Goal: Transaction & Acquisition: Purchase product/service

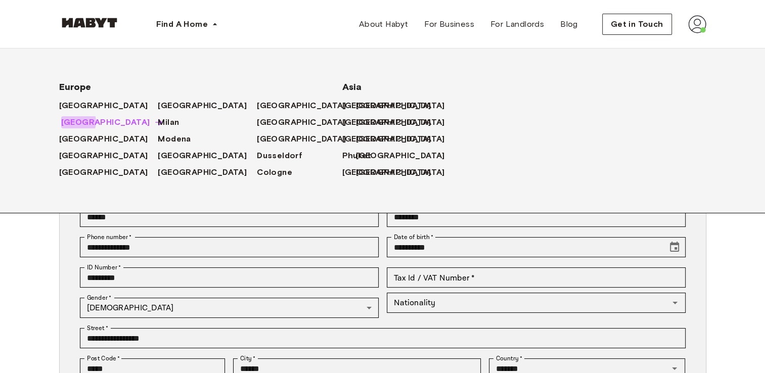
click at [72, 122] on span "[GEOGRAPHIC_DATA]" at bounding box center [105, 122] width 89 height 12
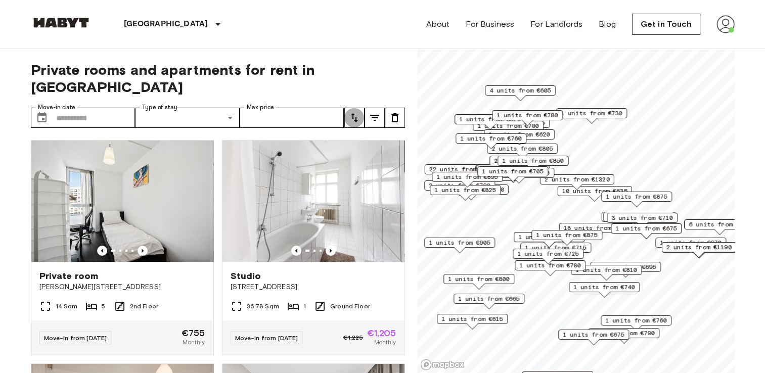
click at [353, 113] on icon "tune" at bounding box center [354, 117] width 7 height 9
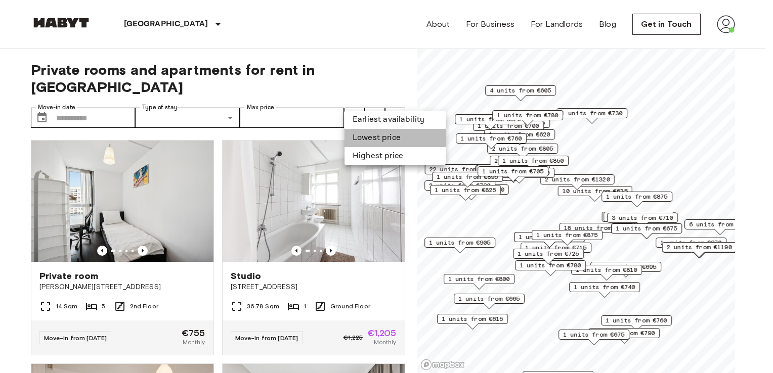
click at [366, 138] on li "Lowest price" at bounding box center [394, 138] width 101 height 18
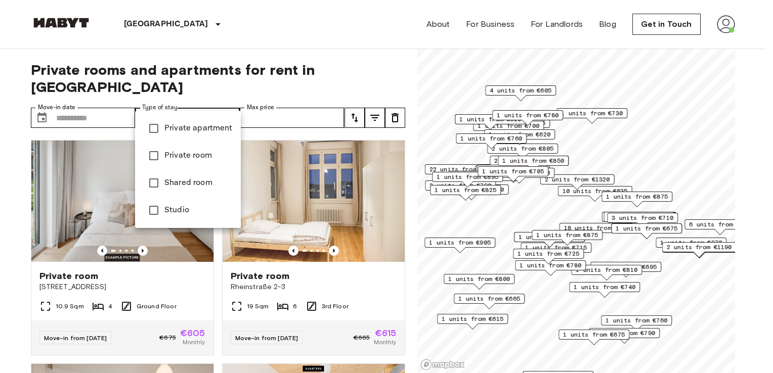
click at [373, 102] on div at bounding box center [386, 186] width 773 height 373
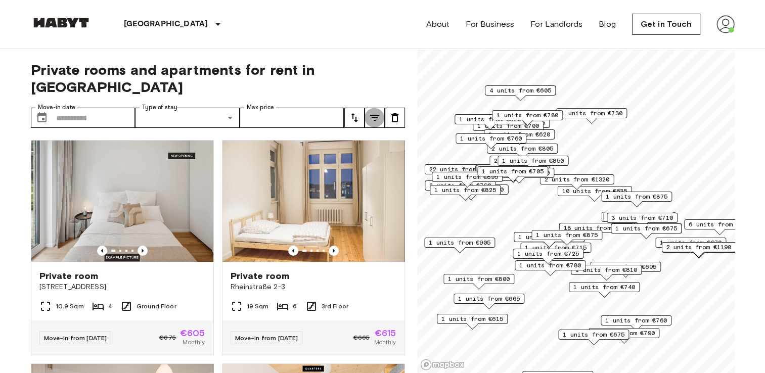
click at [373, 112] on icon "tune" at bounding box center [375, 118] width 12 height 12
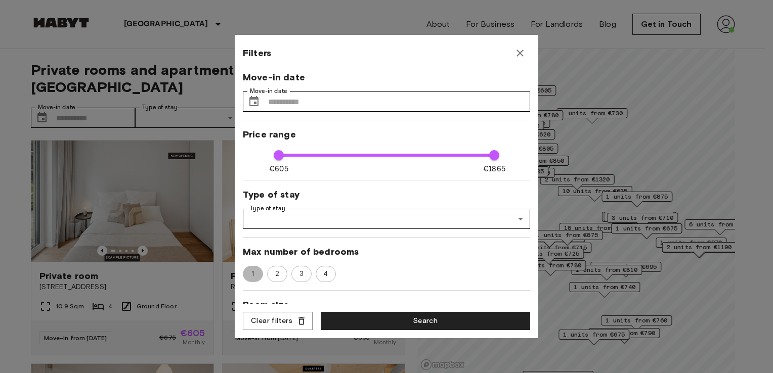
click at [247, 271] on span "1" at bounding box center [253, 274] width 14 height 10
type input "**"
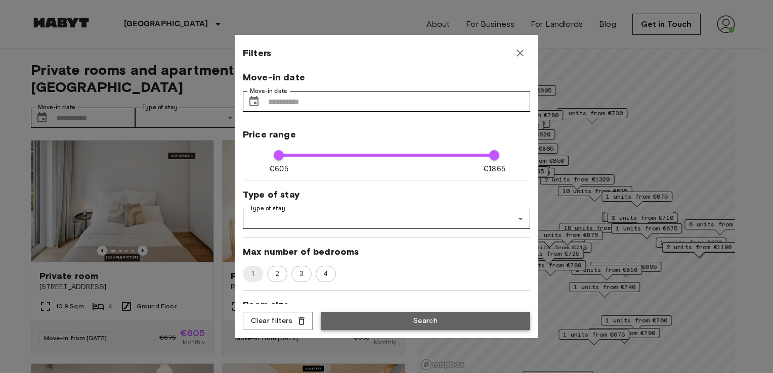
click at [358, 320] on button "Search" at bounding box center [425, 321] width 209 height 19
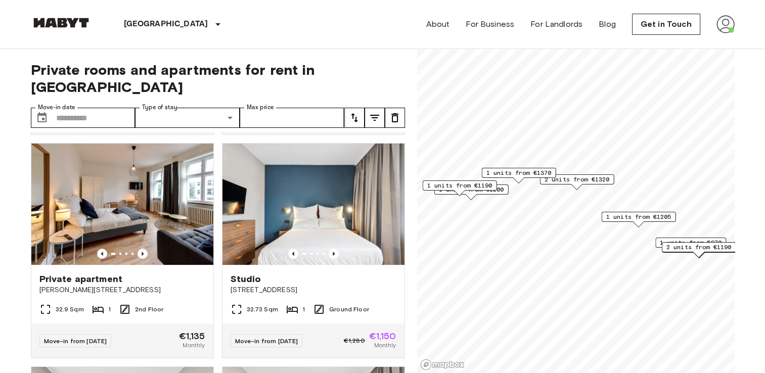
scroll to position [229, 0]
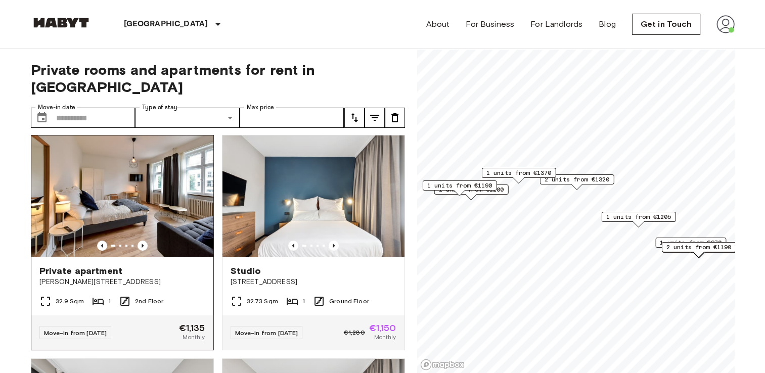
click at [119, 201] on img at bounding box center [122, 196] width 182 height 121
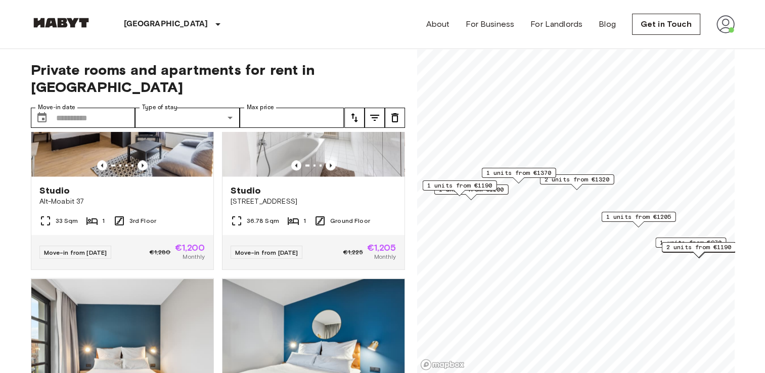
scroll to position [1859, 0]
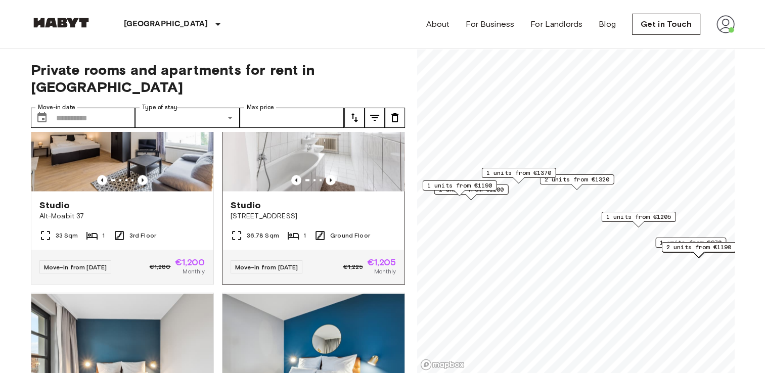
click at [277, 156] on img at bounding box center [314, 130] width 182 height 121
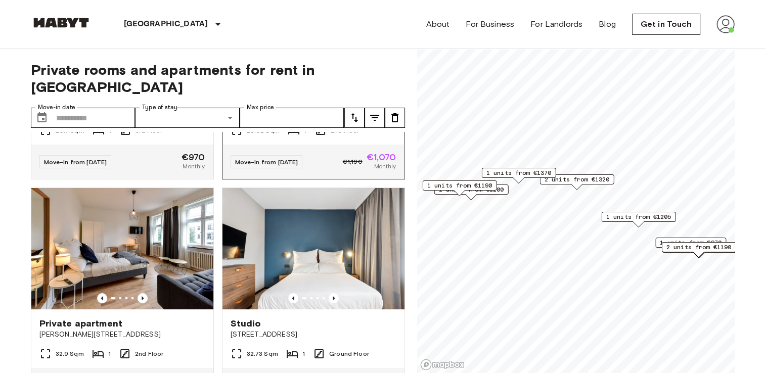
scroll to position [0, 0]
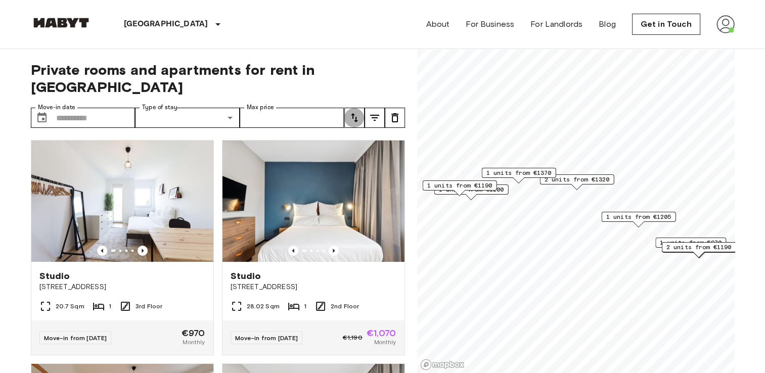
click at [353, 112] on icon "tune" at bounding box center [354, 118] width 12 height 12
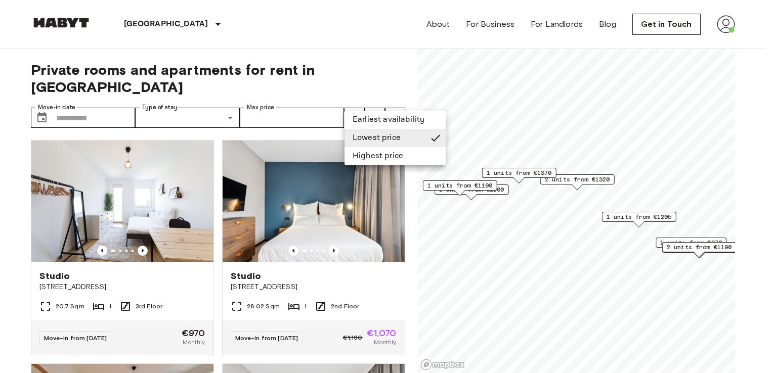
click at [374, 100] on div at bounding box center [386, 186] width 773 height 373
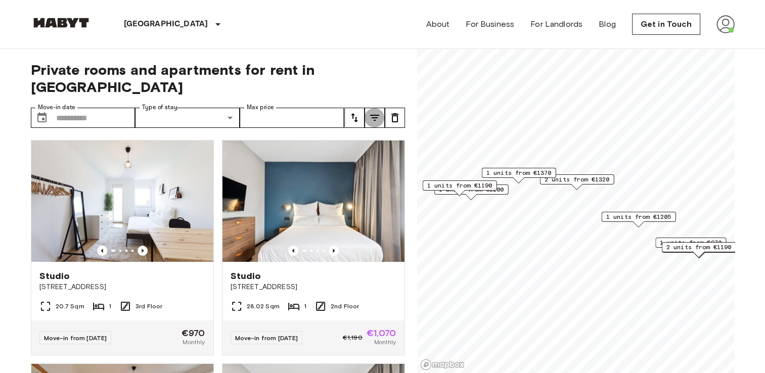
click at [374, 115] on icon "tune" at bounding box center [374, 118] width 9 height 6
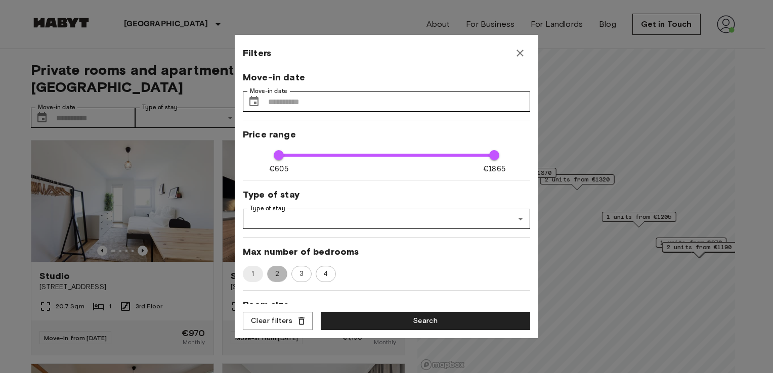
click at [278, 270] on span "2" at bounding box center [277, 274] width 15 height 10
type input "**"
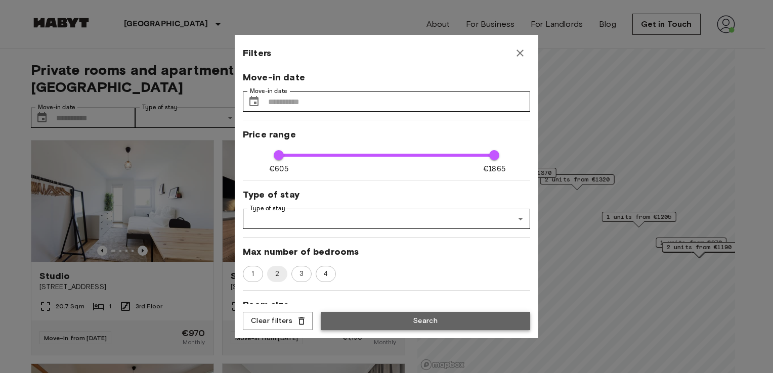
click at [405, 321] on button "Search" at bounding box center [425, 321] width 209 height 19
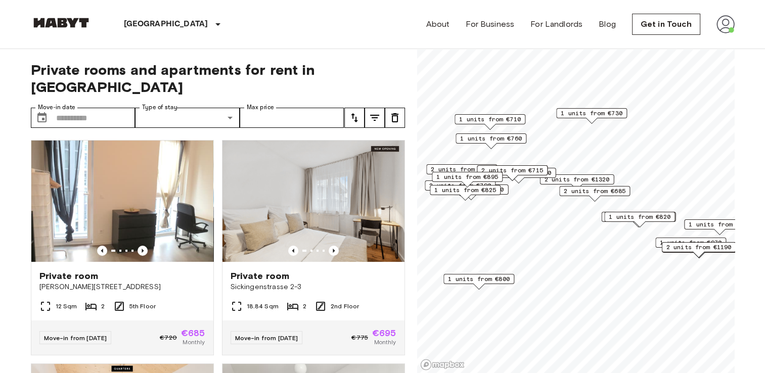
click at [356, 112] on icon "tune" at bounding box center [354, 118] width 12 height 12
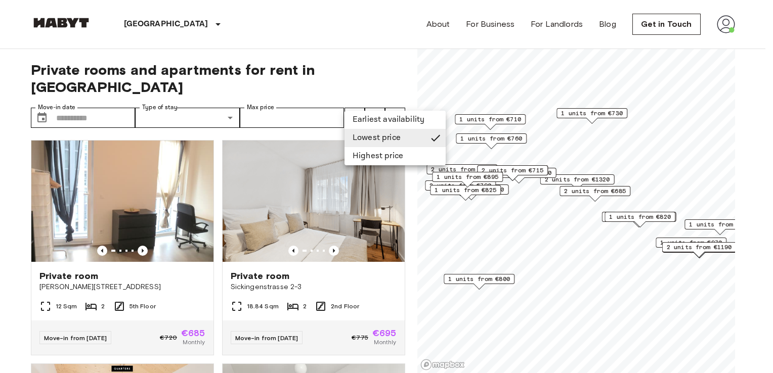
click at [384, 61] on div at bounding box center [386, 186] width 773 height 373
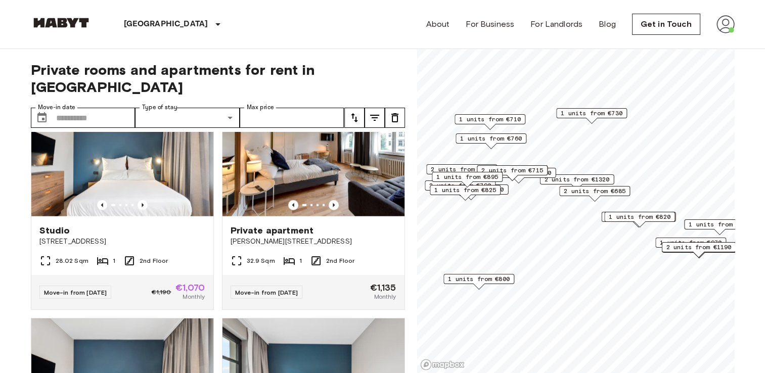
scroll to position [2530, 0]
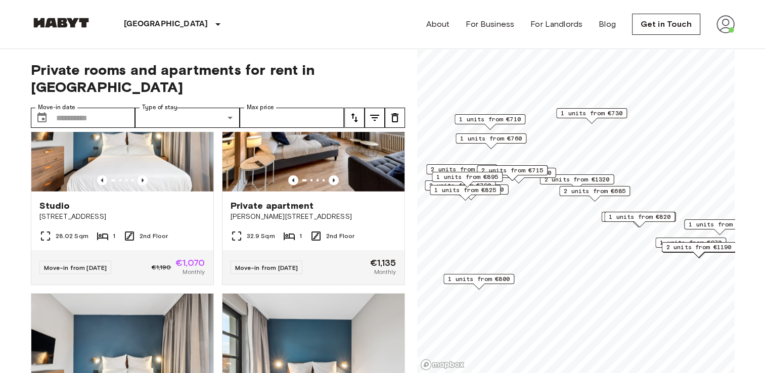
click at [480, 278] on span "1 units from €800" at bounding box center [479, 279] width 62 height 9
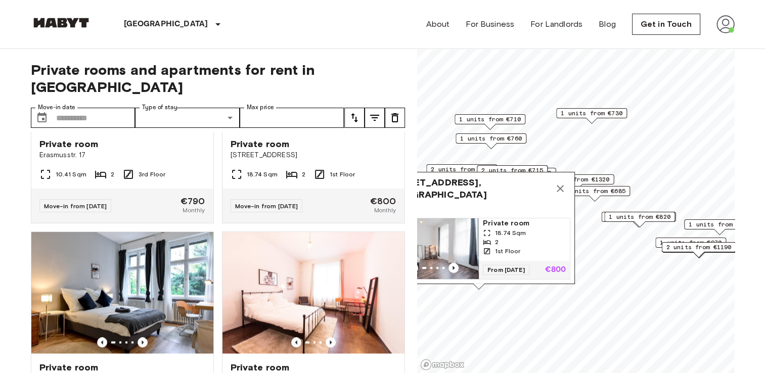
scroll to position [1648, 0]
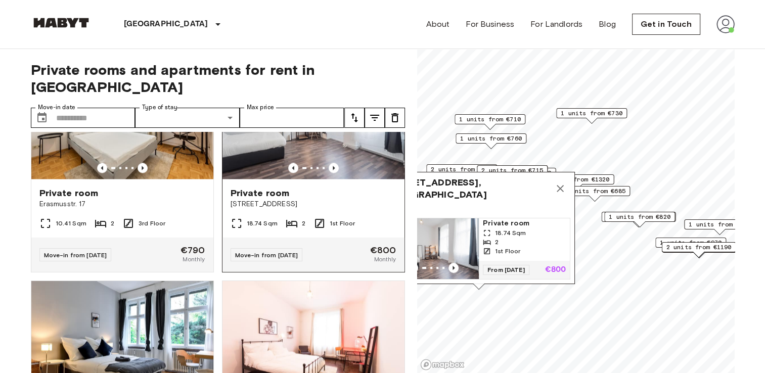
click at [317, 161] on img at bounding box center [314, 118] width 182 height 121
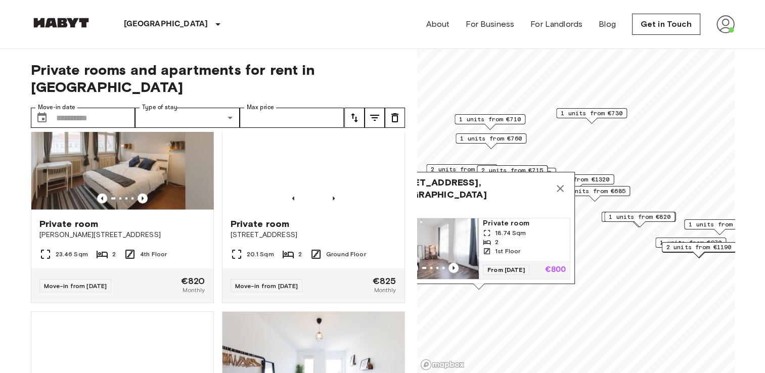
scroll to position [2105, 0]
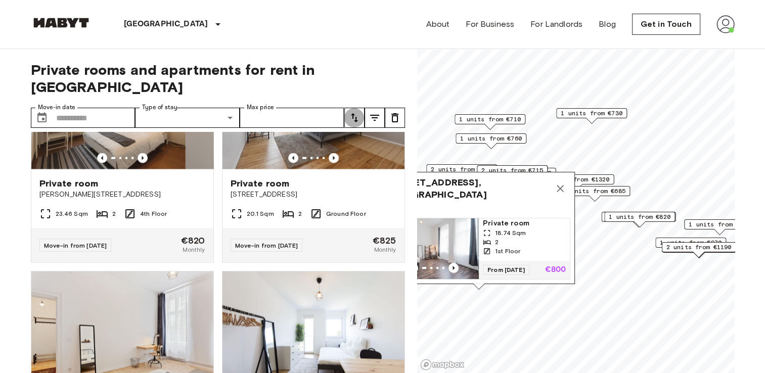
click at [353, 113] on icon "tune" at bounding box center [354, 117] width 7 height 9
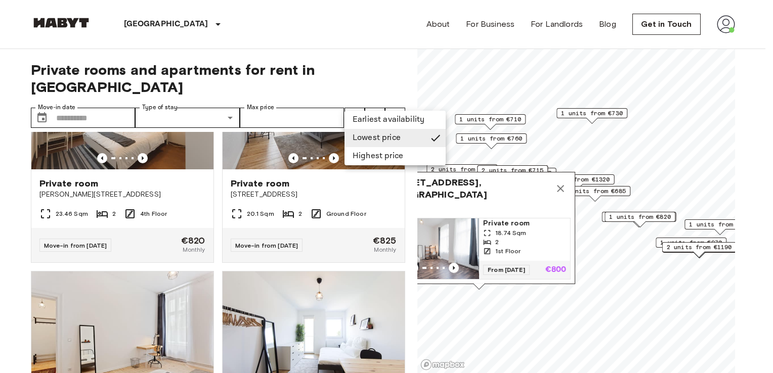
click at [361, 64] on div at bounding box center [386, 186] width 773 height 373
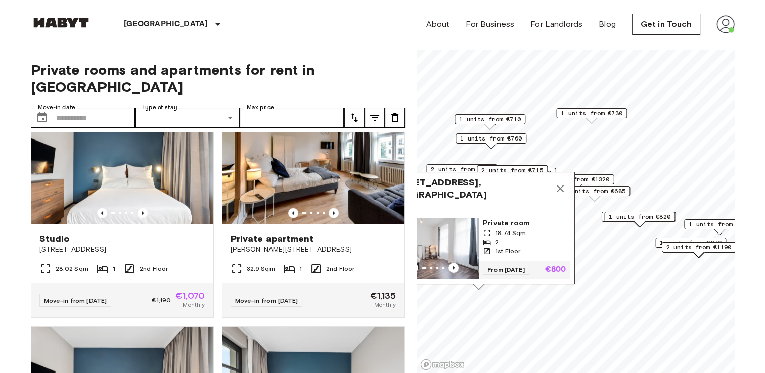
scroll to position [2513, 0]
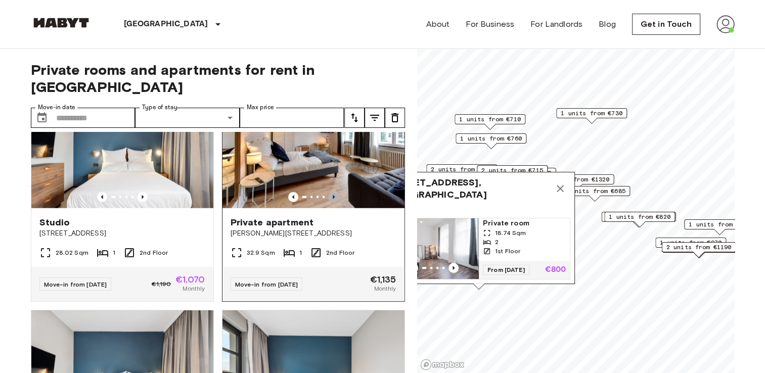
click at [329, 202] on icon "Previous image" at bounding box center [334, 197] width 10 height 10
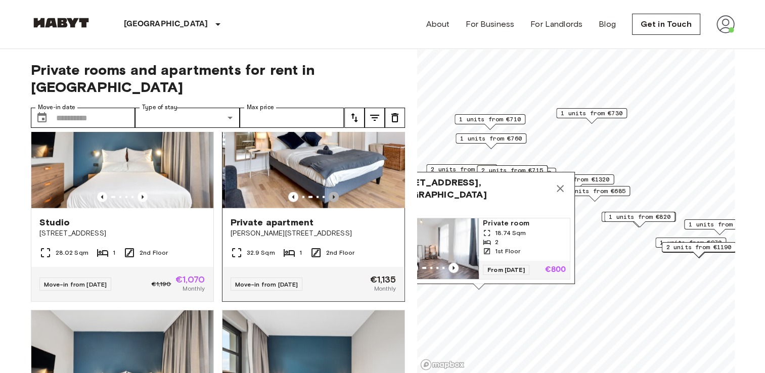
click at [329, 202] on icon "Previous image" at bounding box center [334, 197] width 10 height 10
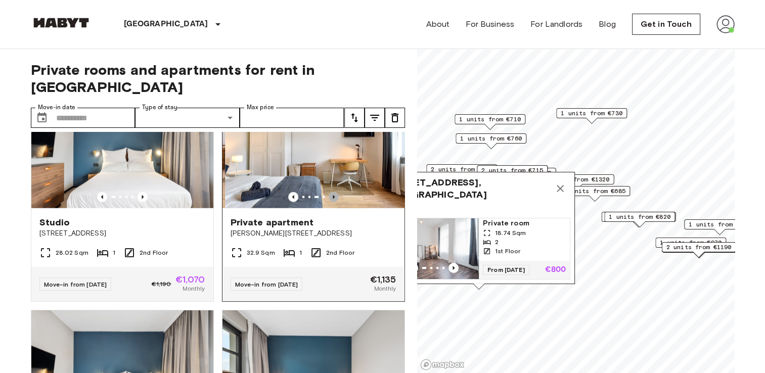
click at [329, 202] on icon "Previous image" at bounding box center [334, 197] width 10 height 10
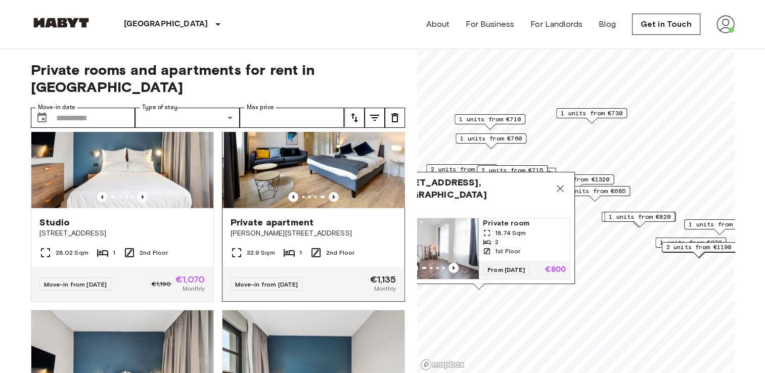
click at [329, 202] on icon "Previous image" at bounding box center [334, 197] width 10 height 10
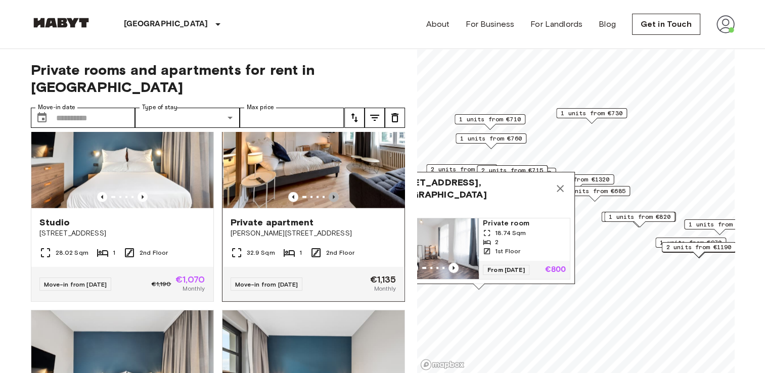
click at [329, 202] on icon "Previous image" at bounding box center [334, 197] width 10 height 10
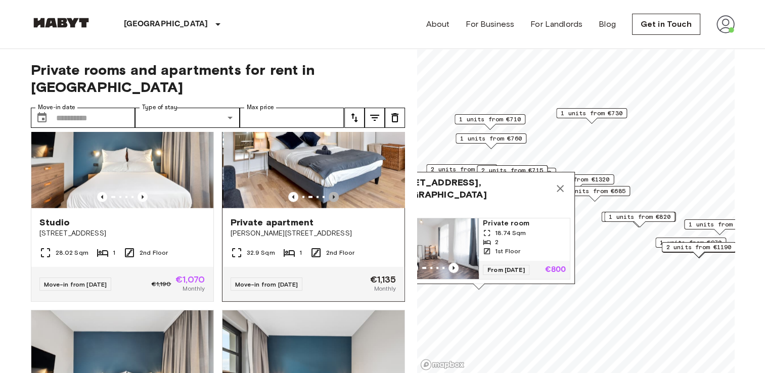
click at [329, 202] on icon "Previous image" at bounding box center [334, 197] width 10 height 10
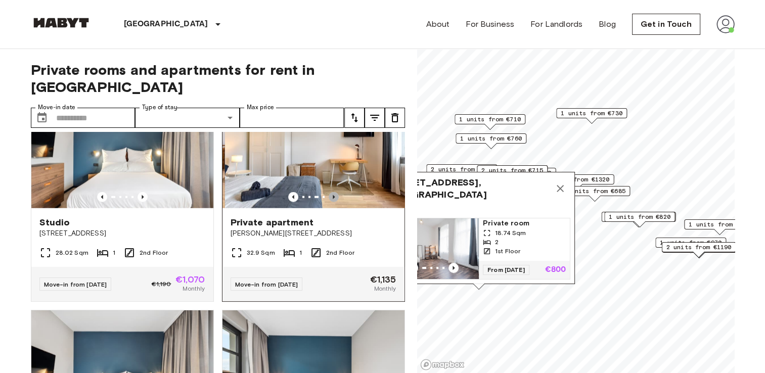
click at [329, 202] on icon "Previous image" at bounding box center [334, 197] width 10 height 10
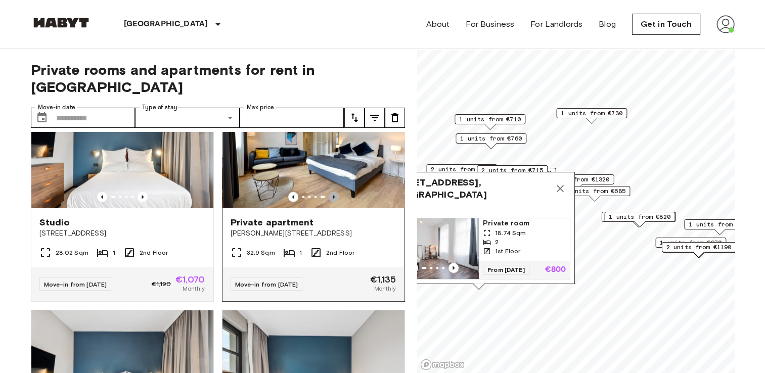
click at [329, 202] on icon "Previous image" at bounding box center [334, 197] width 10 height 10
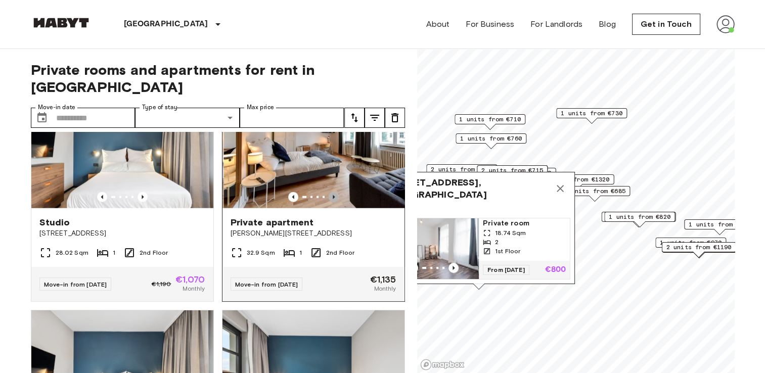
click at [329, 202] on icon "Previous image" at bounding box center [334, 197] width 10 height 10
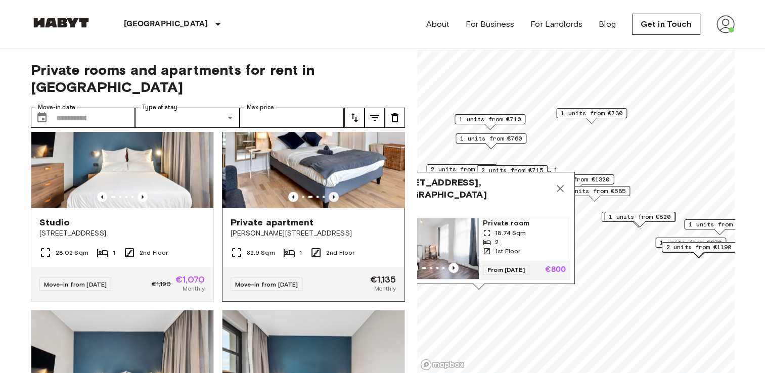
click at [329, 202] on icon "Previous image" at bounding box center [334, 197] width 10 height 10
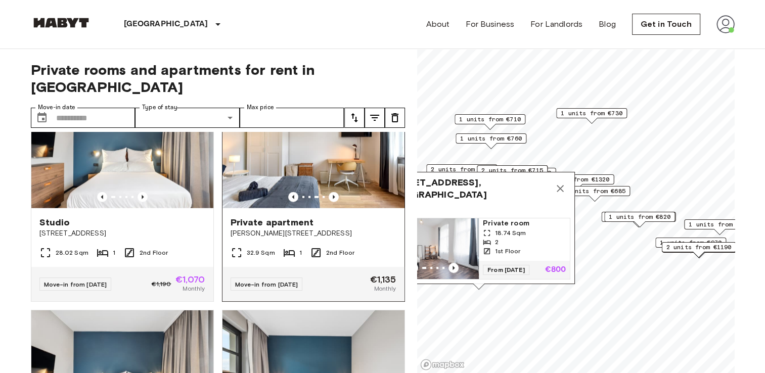
click at [319, 165] on img at bounding box center [314, 147] width 182 height 121
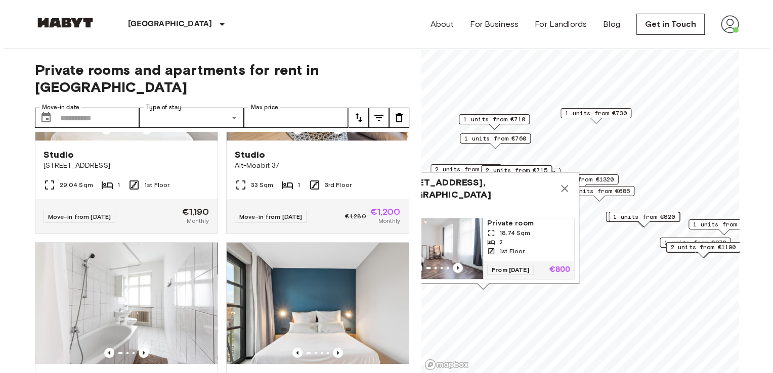
scroll to position [4135, 0]
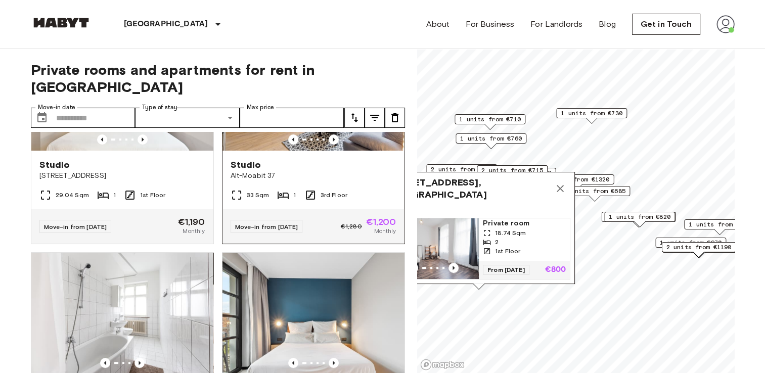
click at [287, 151] on img at bounding box center [314, 89] width 182 height 121
click at [373, 112] on icon "tune" at bounding box center [375, 118] width 12 height 12
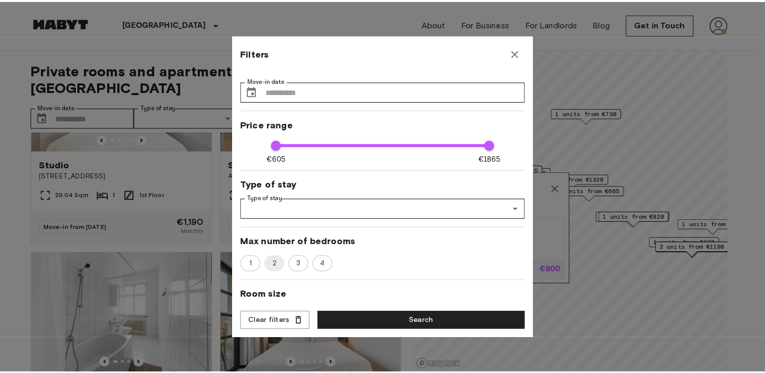
scroll to position [0, 0]
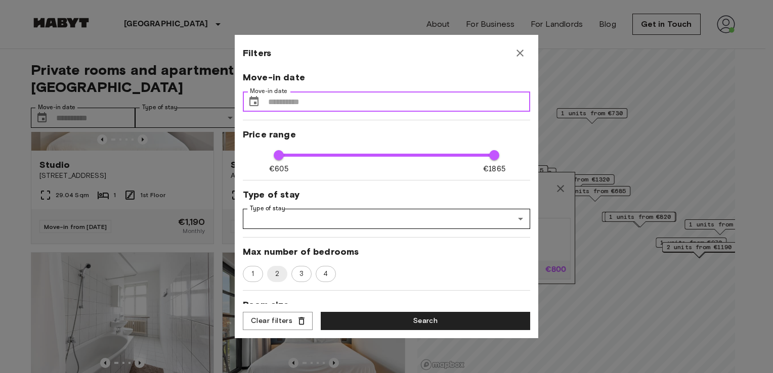
click at [326, 106] on input "Move-in date" at bounding box center [399, 102] width 262 height 20
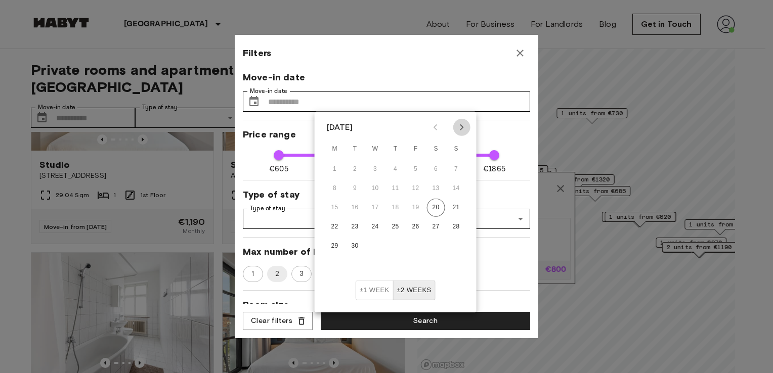
click at [462, 128] on icon "Next month" at bounding box center [462, 127] width 4 height 6
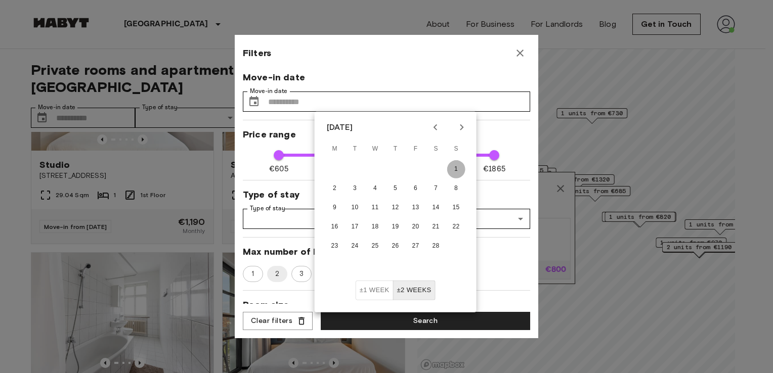
click at [453, 169] on button "1" at bounding box center [456, 169] width 18 height 18
type input "**********"
type input "**"
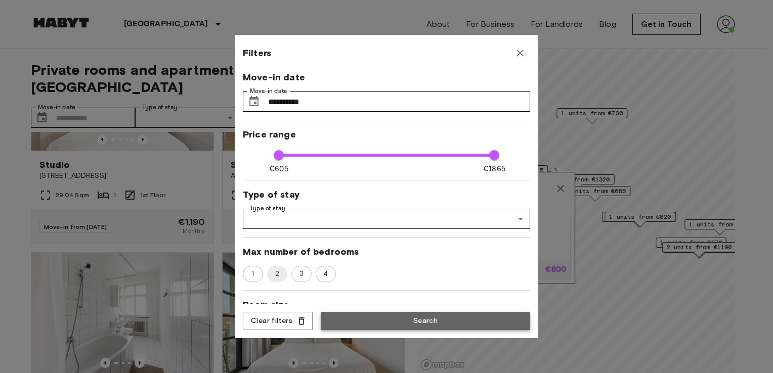
click at [435, 316] on button "Search" at bounding box center [425, 321] width 209 height 19
type input "**********"
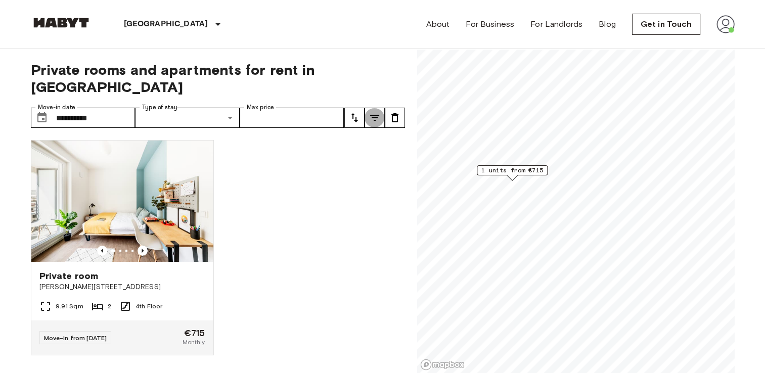
click at [373, 115] on icon "tune" at bounding box center [374, 118] width 9 height 6
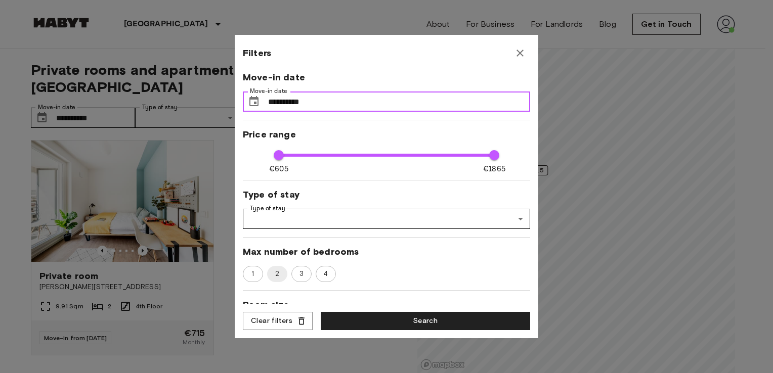
click at [346, 97] on input "**********" at bounding box center [399, 102] width 262 height 20
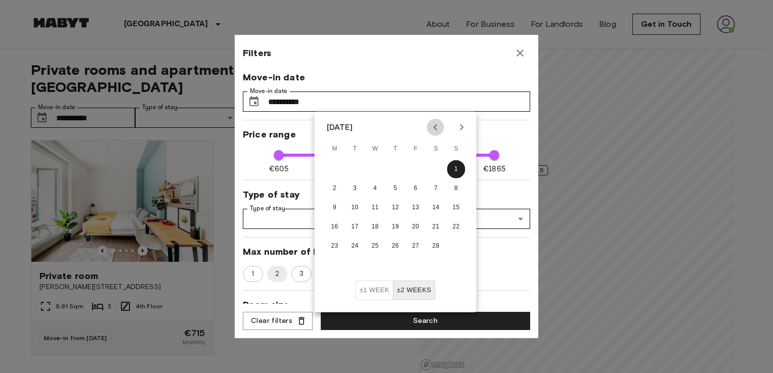
click at [431, 127] on icon "Previous month" at bounding box center [435, 127] width 12 height 12
click at [423, 292] on button "±2 weeks" at bounding box center [414, 291] width 42 height 20
click at [433, 127] on icon "Previous month" at bounding box center [435, 127] width 4 height 6
click at [414, 211] on button "19" at bounding box center [416, 208] width 18 height 18
type input "**********"
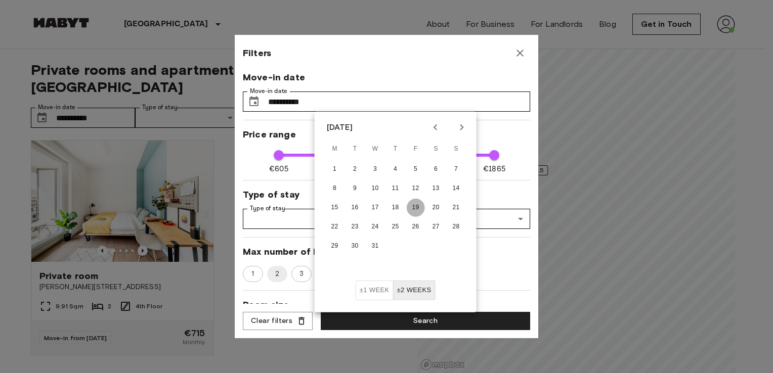
type input "**"
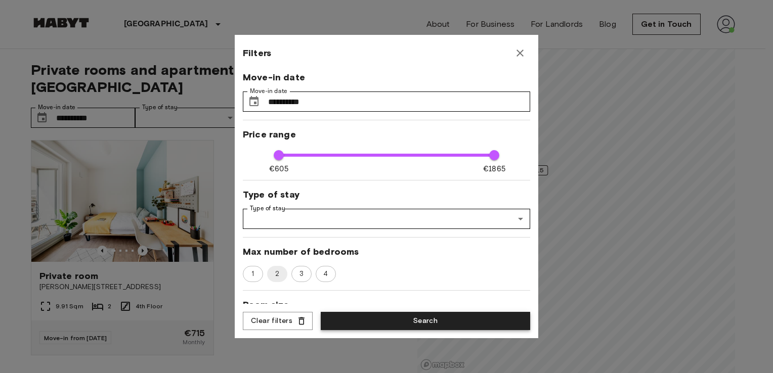
click at [401, 324] on button "Search" at bounding box center [425, 321] width 209 height 19
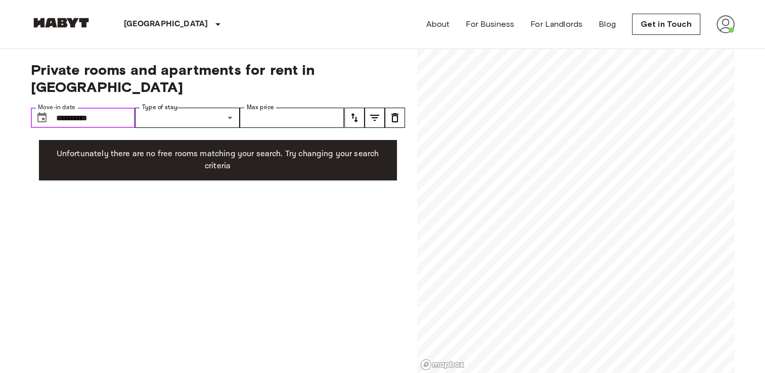
click at [99, 108] on input "**********" at bounding box center [95, 118] width 79 height 20
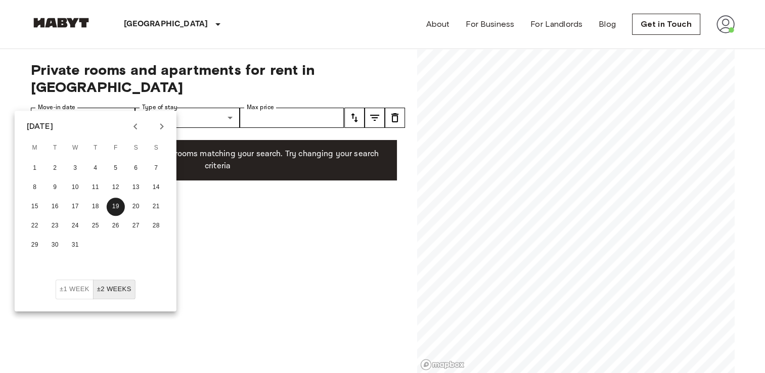
click at [138, 123] on icon "Previous month" at bounding box center [135, 126] width 12 height 12
click at [134, 246] on button "29" at bounding box center [136, 245] width 18 height 18
type input "**********"
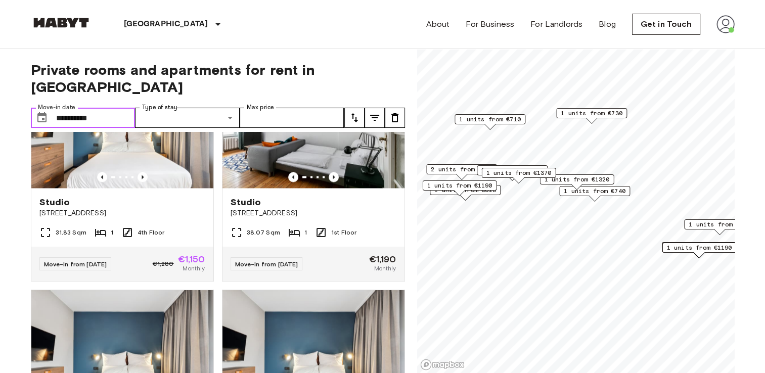
scroll to position [1644, 0]
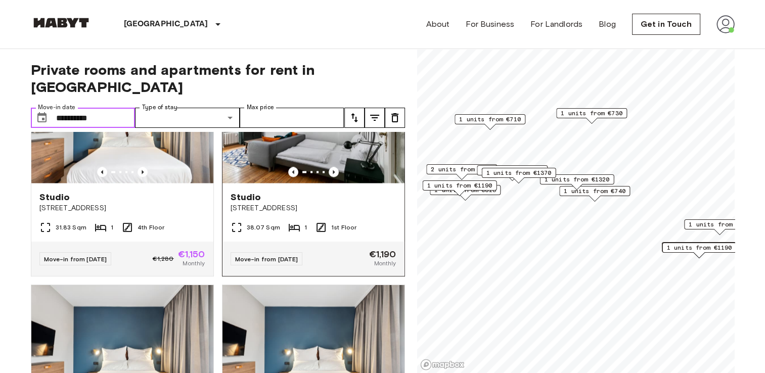
click at [307, 157] on img at bounding box center [314, 122] width 182 height 121
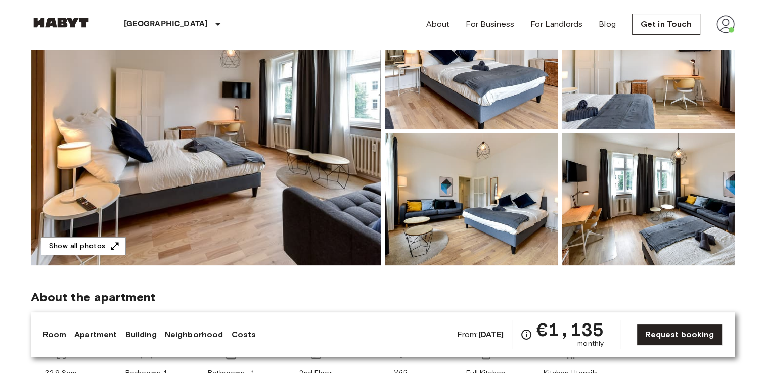
scroll to position [125, 0]
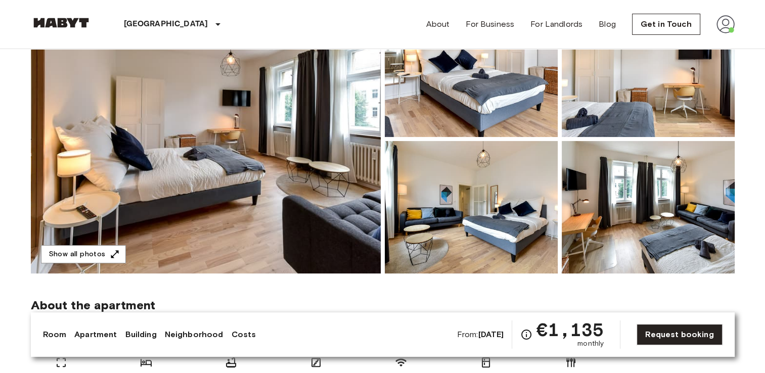
click at [255, 166] on img at bounding box center [206, 139] width 350 height 269
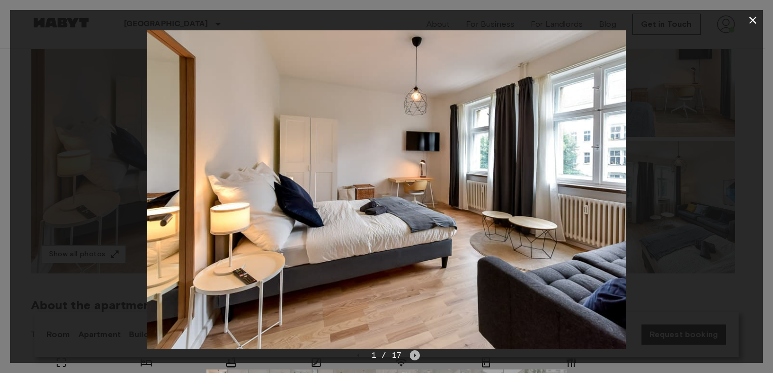
click at [413, 352] on icon "Next image" at bounding box center [415, 356] width 10 height 10
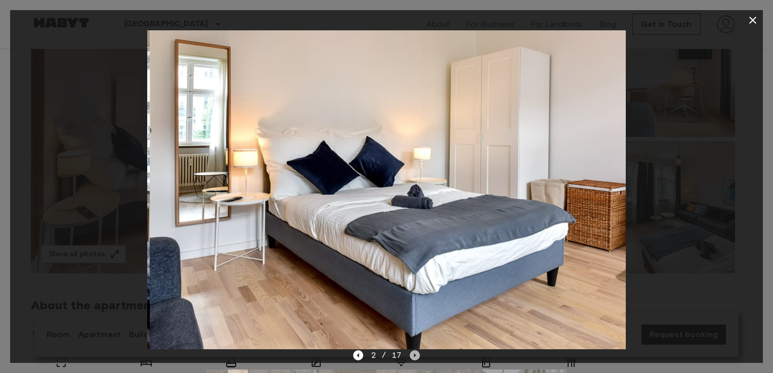
click at [413, 352] on icon "Next image" at bounding box center [415, 356] width 10 height 10
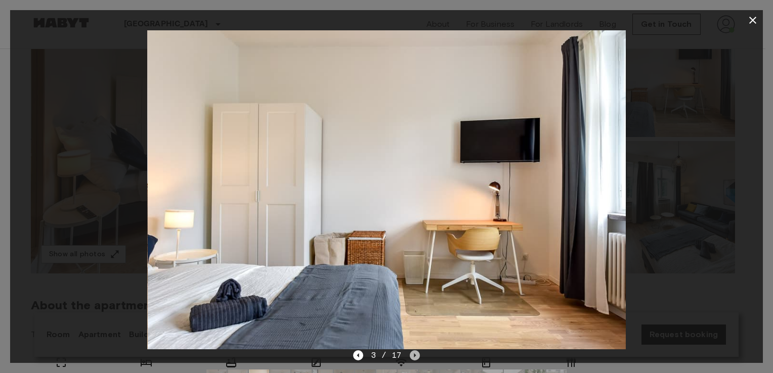
click at [413, 352] on icon "Next image" at bounding box center [415, 356] width 10 height 10
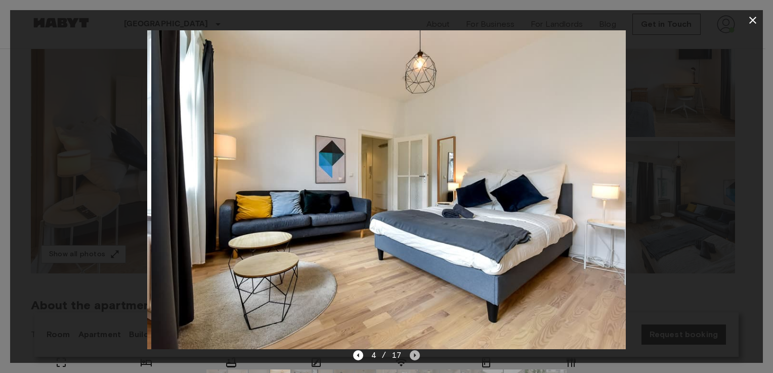
click at [413, 352] on icon "Next image" at bounding box center [415, 356] width 10 height 10
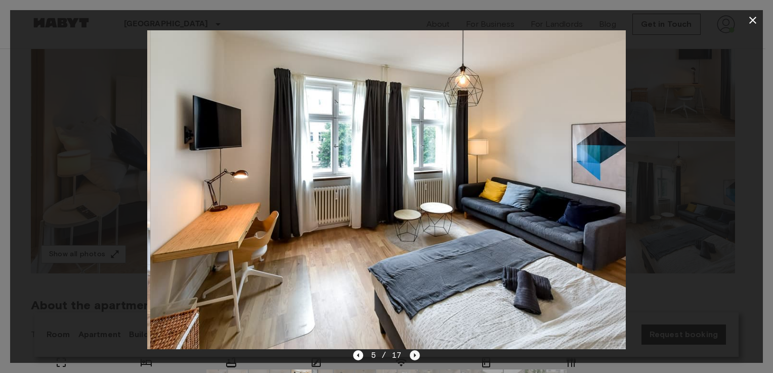
click at [413, 352] on icon "Next image" at bounding box center [415, 356] width 10 height 10
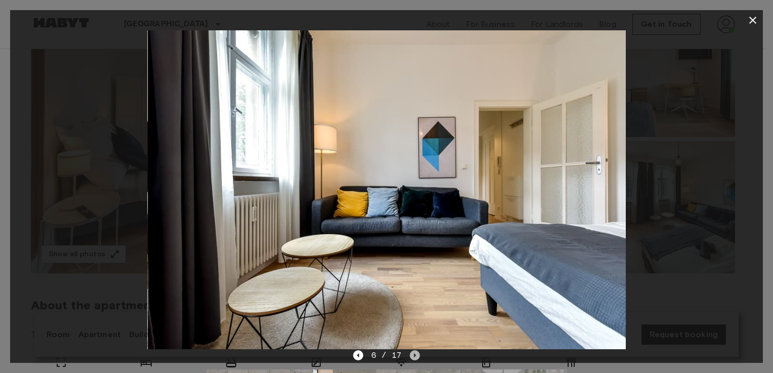
click at [413, 352] on icon "Next image" at bounding box center [415, 356] width 10 height 10
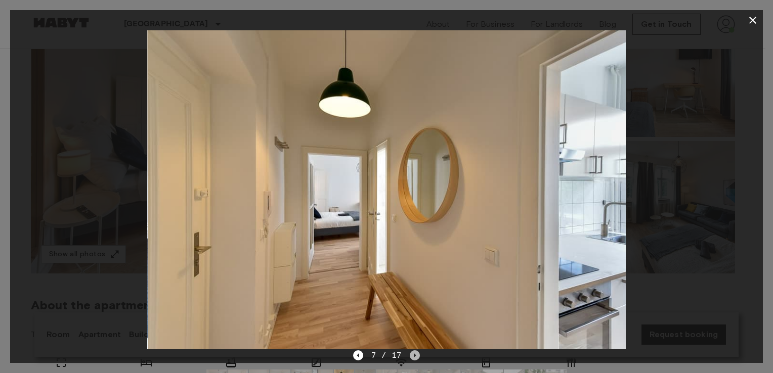
click at [413, 352] on icon "Next image" at bounding box center [415, 356] width 10 height 10
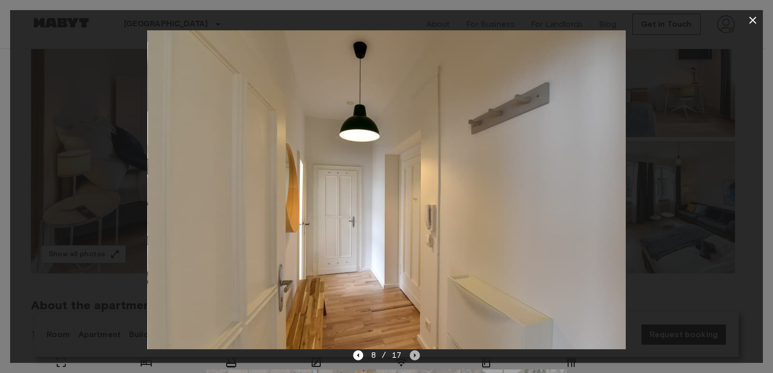
click at [413, 352] on icon "Next image" at bounding box center [415, 356] width 10 height 10
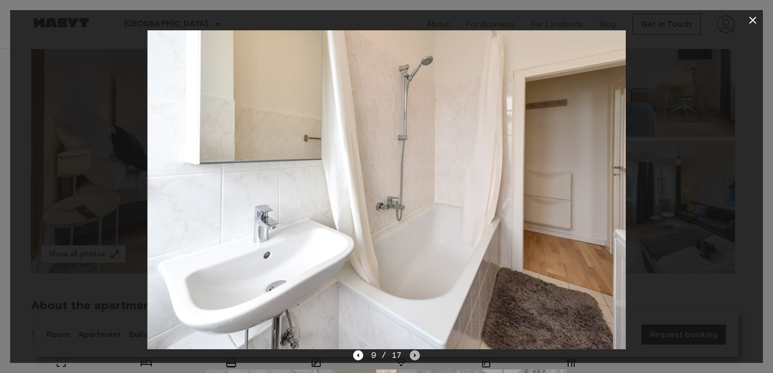
click at [413, 352] on icon "Next image" at bounding box center [415, 356] width 10 height 10
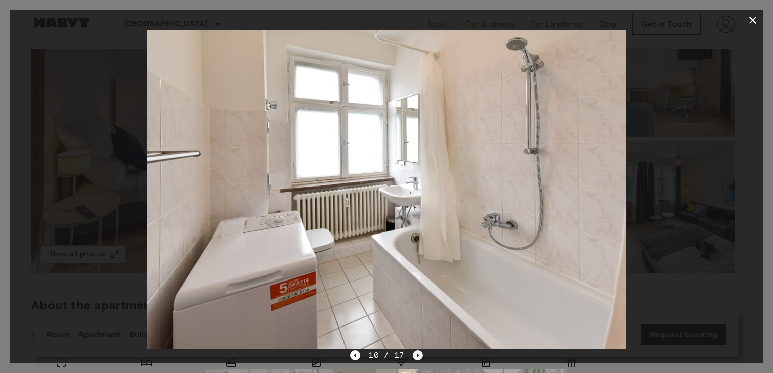
click at [413, 352] on icon "Next image" at bounding box center [418, 356] width 10 height 10
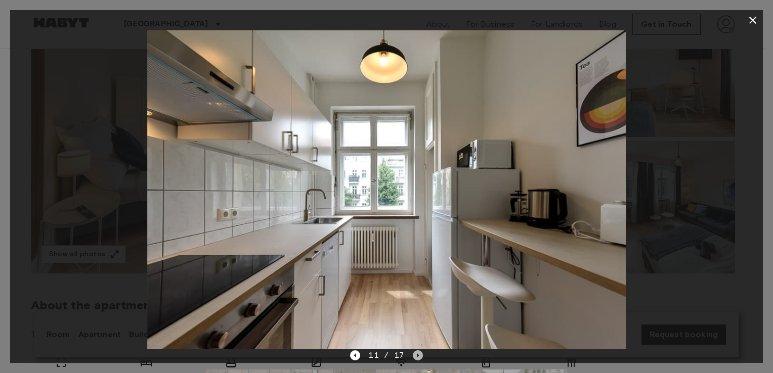
click at [413, 352] on icon "Next image" at bounding box center [418, 356] width 10 height 10
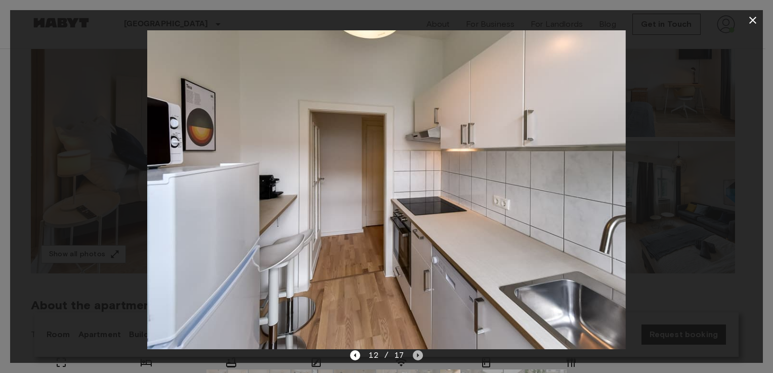
click at [413, 352] on icon "Next image" at bounding box center [418, 356] width 10 height 10
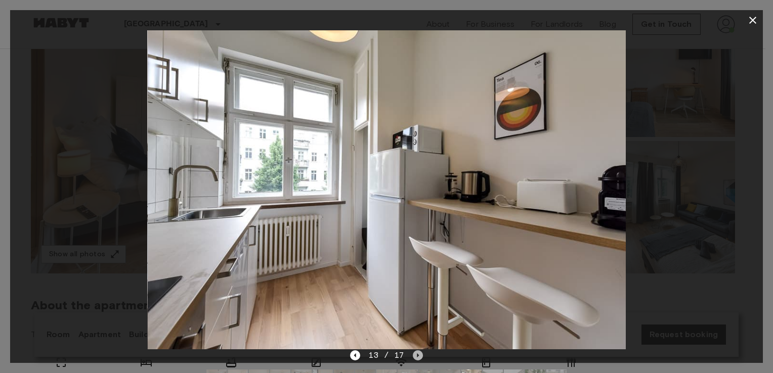
click at [413, 352] on icon "Next image" at bounding box center [418, 356] width 10 height 10
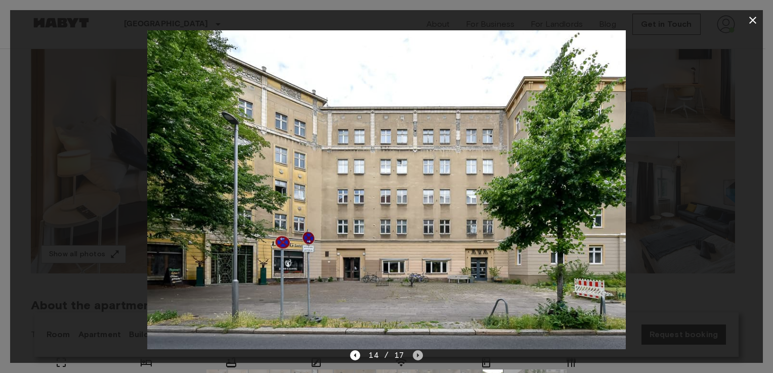
click at [413, 352] on icon "Next image" at bounding box center [418, 356] width 10 height 10
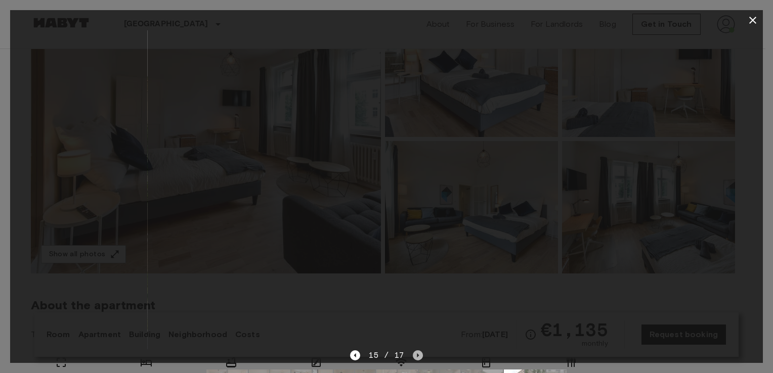
click at [413, 352] on icon "Next image" at bounding box center [418, 356] width 10 height 10
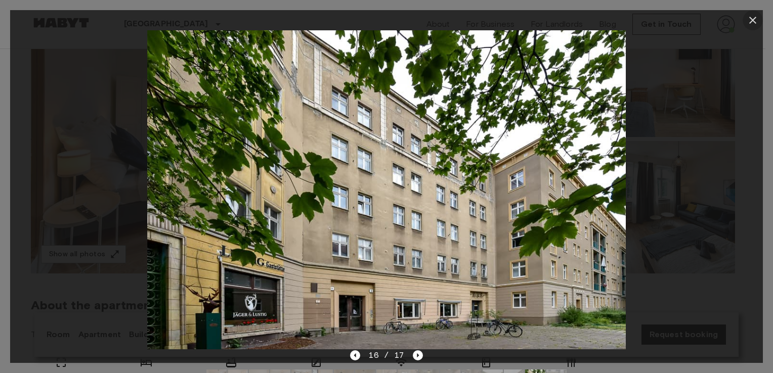
click at [756, 22] on icon "button" at bounding box center [753, 20] width 12 height 12
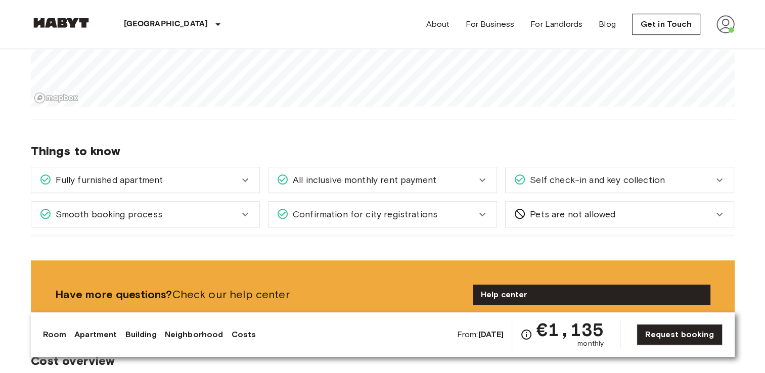
scroll to position [0, 0]
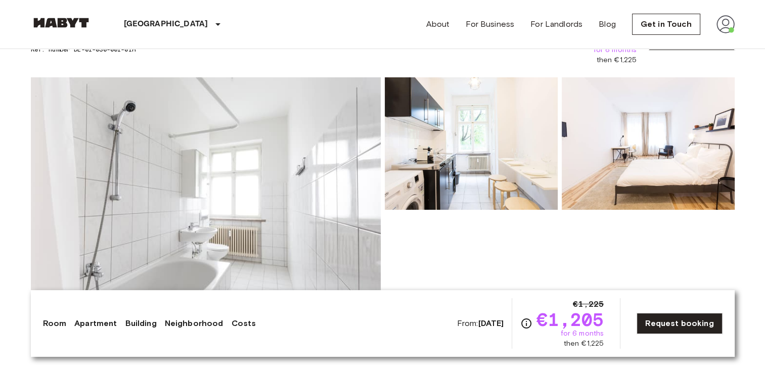
scroll to position [61, 0]
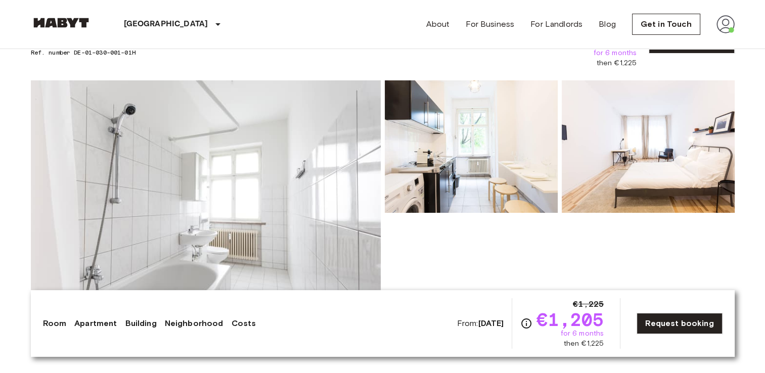
click at [265, 211] on img at bounding box center [206, 214] width 350 height 269
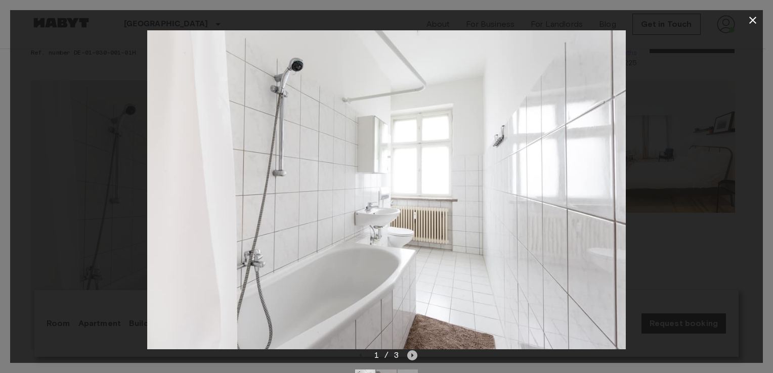
click at [411, 353] on icon "Next image" at bounding box center [412, 356] width 10 height 10
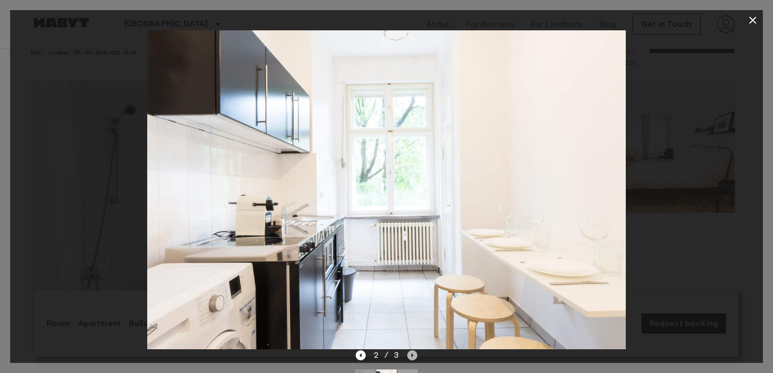
click at [411, 353] on icon "Next image" at bounding box center [412, 356] width 10 height 10
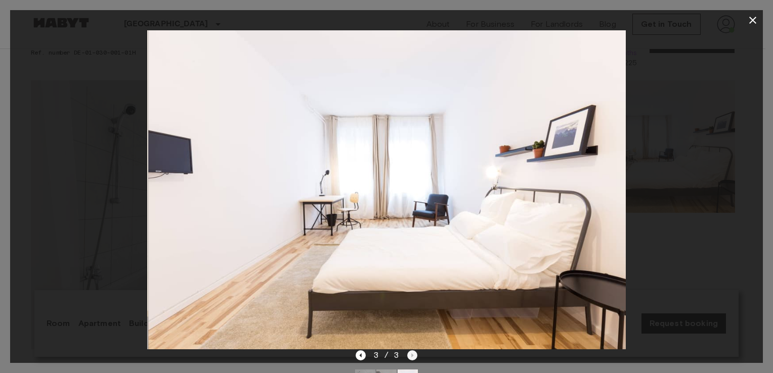
click at [411, 353] on div "3 / 3" at bounding box center [387, 356] width 62 height 12
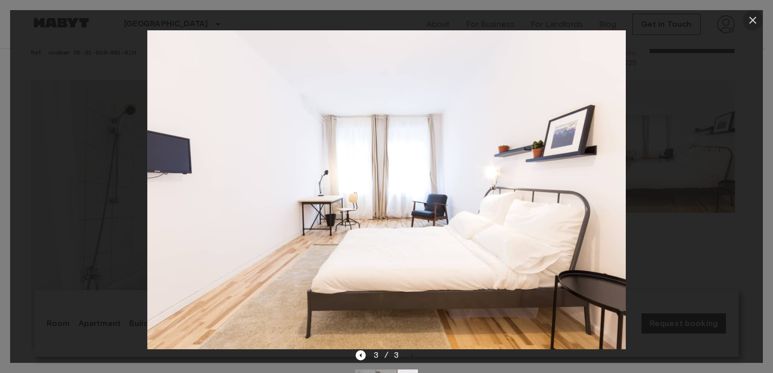
click at [750, 19] on icon "button" at bounding box center [753, 20] width 12 height 12
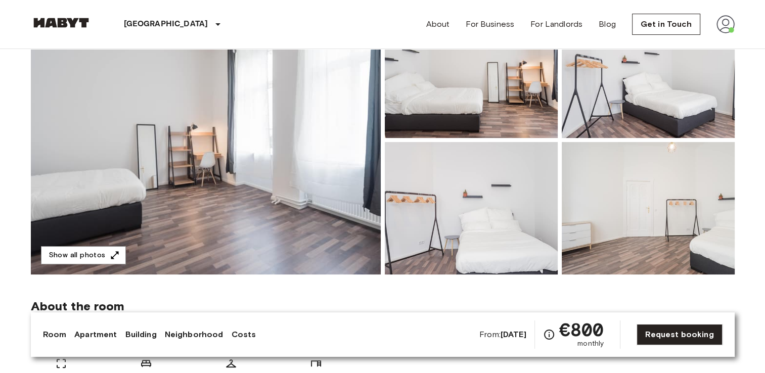
scroll to position [118, 0]
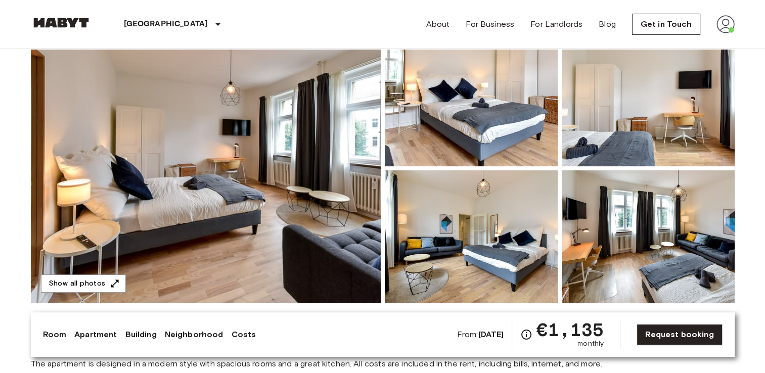
scroll to position [79, 0]
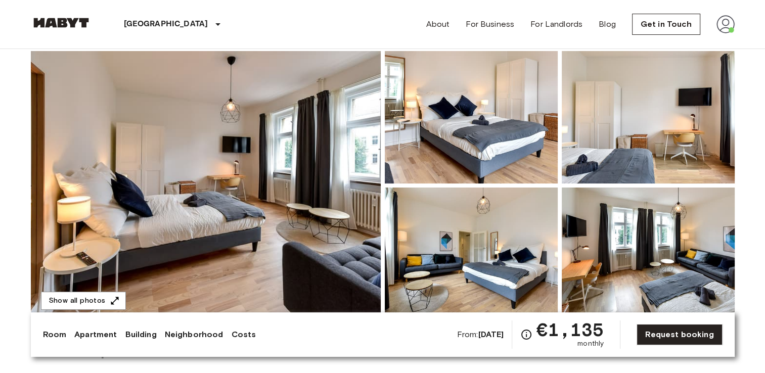
click at [277, 234] on img at bounding box center [206, 185] width 350 height 269
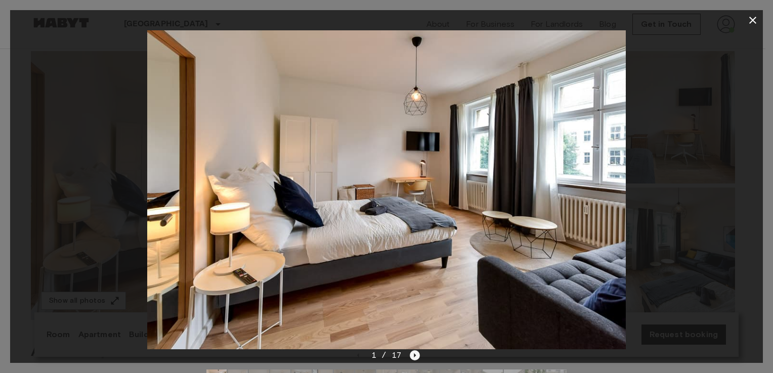
click at [416, 354] on icon "Next image" at bounding box center [415, 356] width 10 height 10
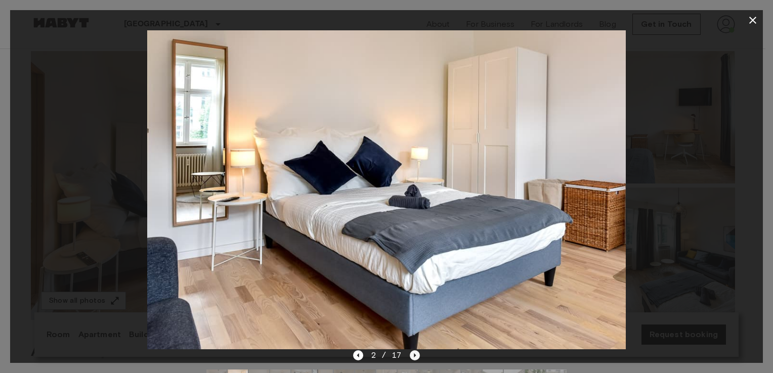
click at [416, 354] on icon "Next image" at bounding box center [415, 356] width 10 height 10
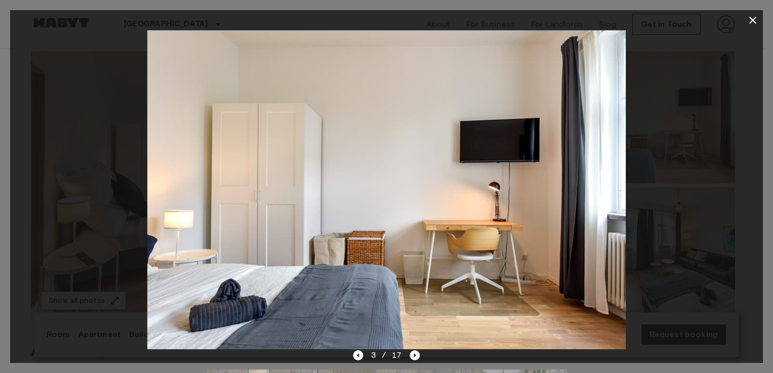
click at [416, 354] on icon "Next image" at bounding box center [415, 356] width 10 height 10
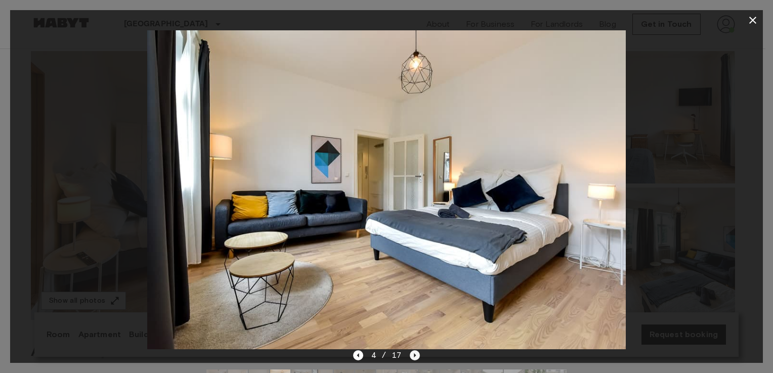
click at [416, 354] on icon "Next image" at bounding box center [415, 356] width 10 height 10
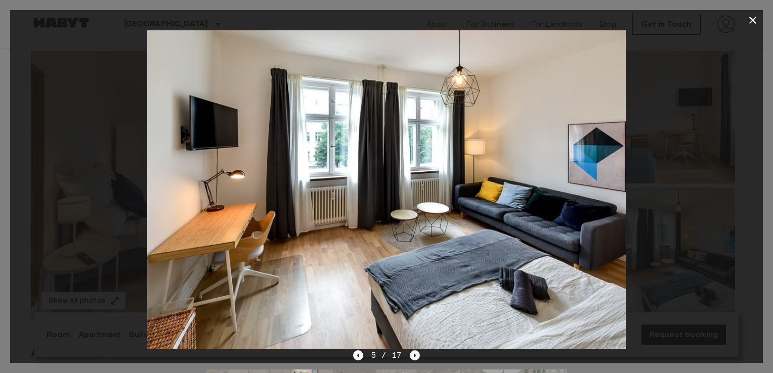
click at [416, 354] on icon "Next image" at bounding box center [415, 356] width 10 height 10
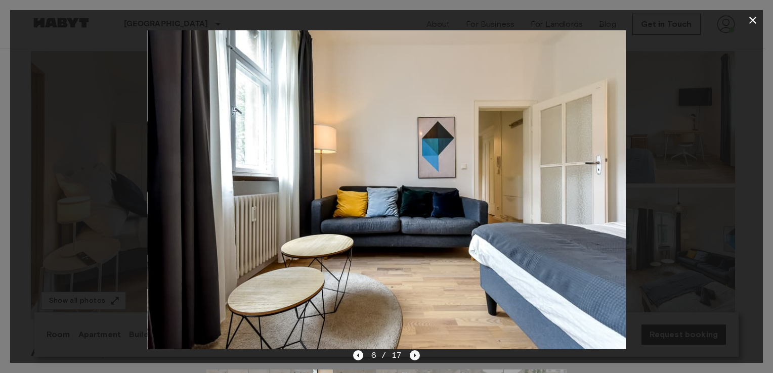
click at [416, 354] on icon "Next image" at bounding box center [415, 356] width 10 height 10
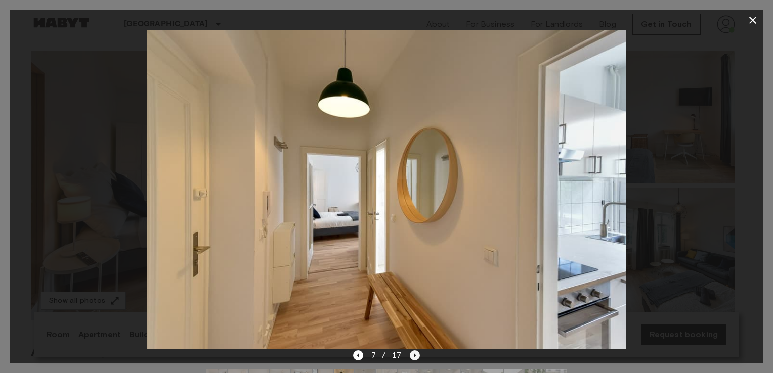
click at [416, 354] on icon "Next image" at bounding box center [415, 356] width 10 height 10
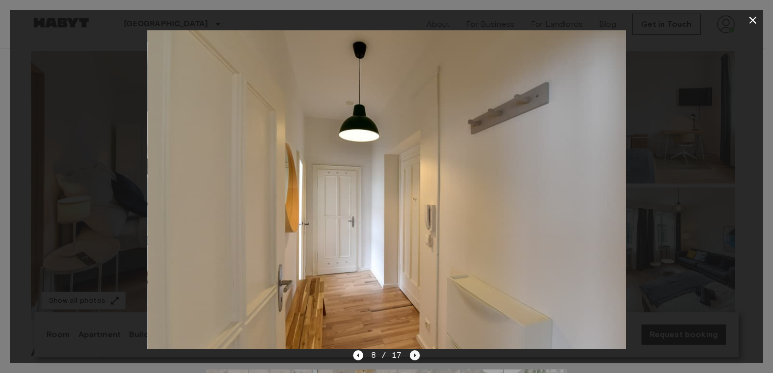
click at [416, 354] on icon "Next image" at bounding box center [415, 356] width 10 height 10
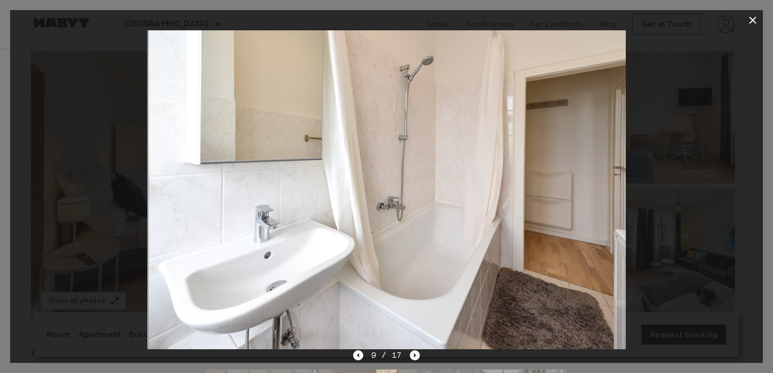
click at [416, 354] on icon "Next image" at bounding box center [415, 356] width 10 height 10
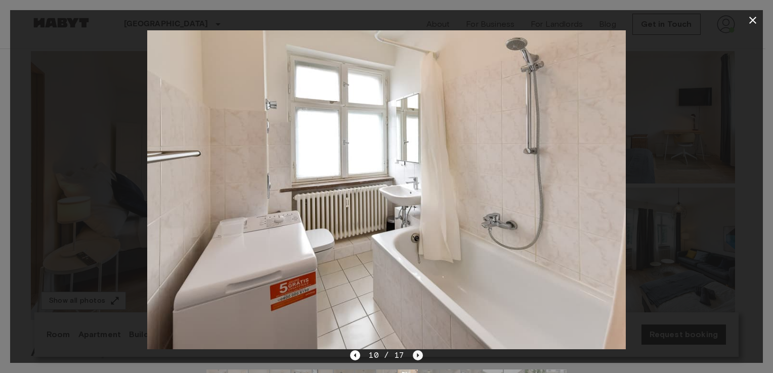
click at [416, 354] on icon "Next image" at bounding box center [418, 356] width 10 height 10
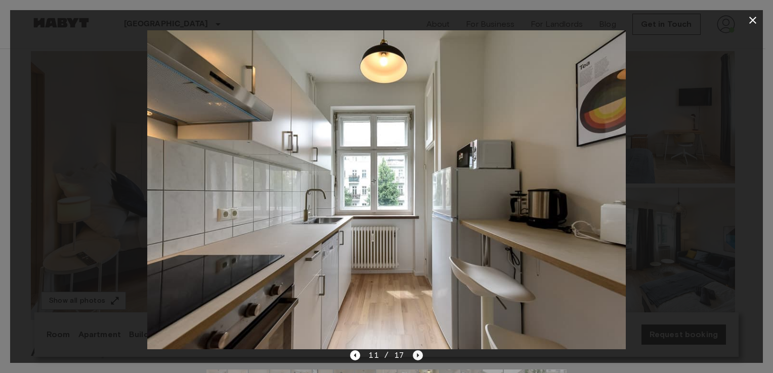
click at [416, 354] on icon "Next image" at bounding box center [418, 356] width 10 height 10
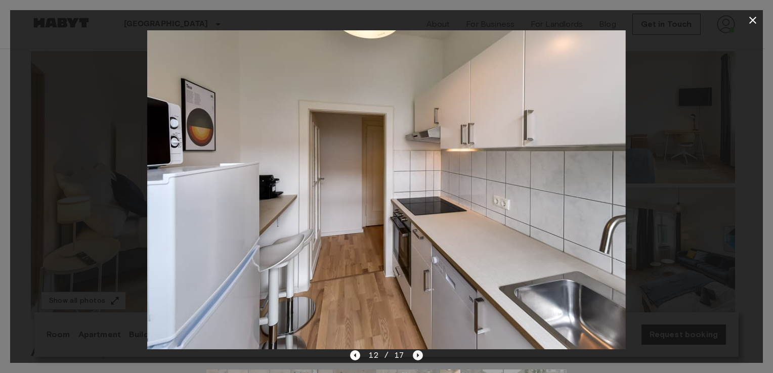
click at [416, 354] on icon "Next image" at bounding box center [418, 356] width 10 height 10
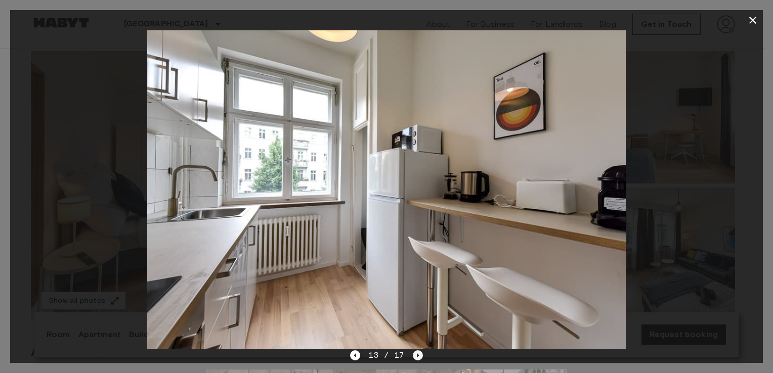
click at [416, 354] on icon "Next image" at bounding box center [418, 356] width 10 height 10
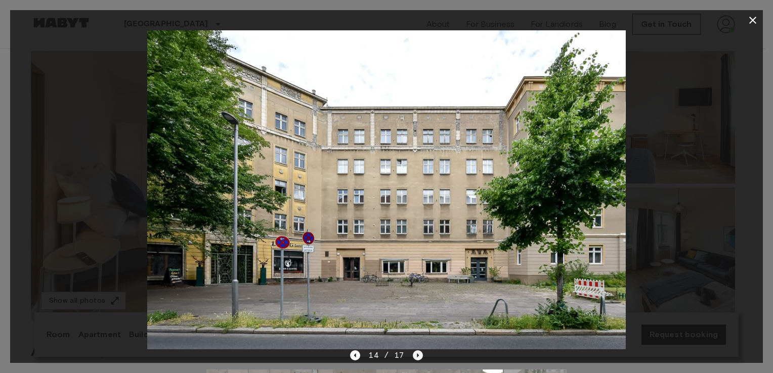
click at [416, 354] on icon "Next image" at bounding box center [418, 356] width 10 height 10
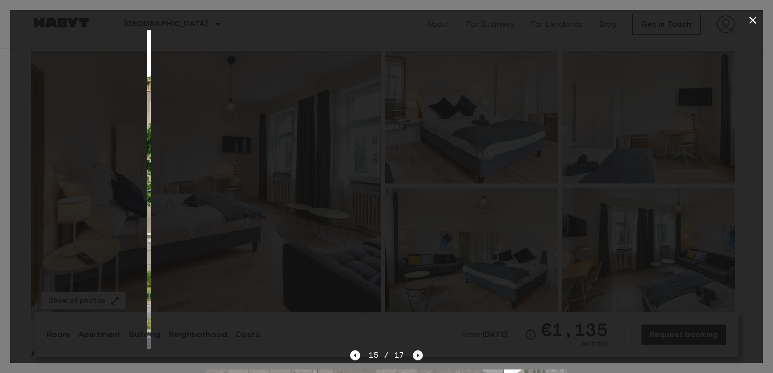
click at [416, 354] on icon "Next image" at bounding box center [418, 356] width 10 height 10
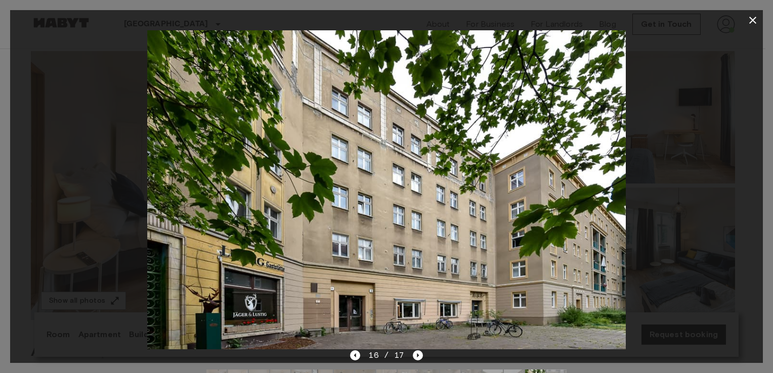
click at [751, 15] on icon "button" at bounding box center [753, 20] width 12 height 12
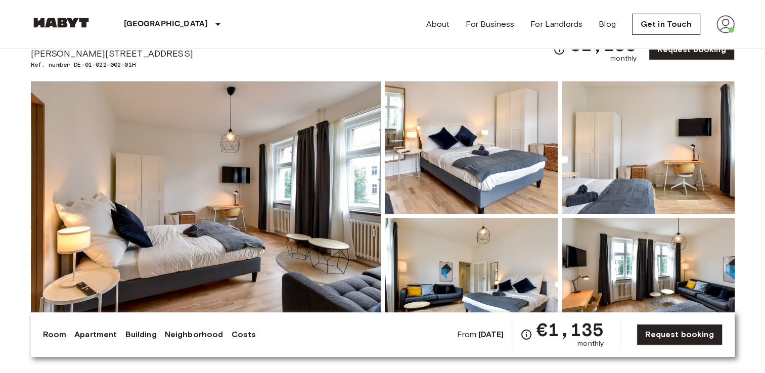
scroll to position [0, 0]
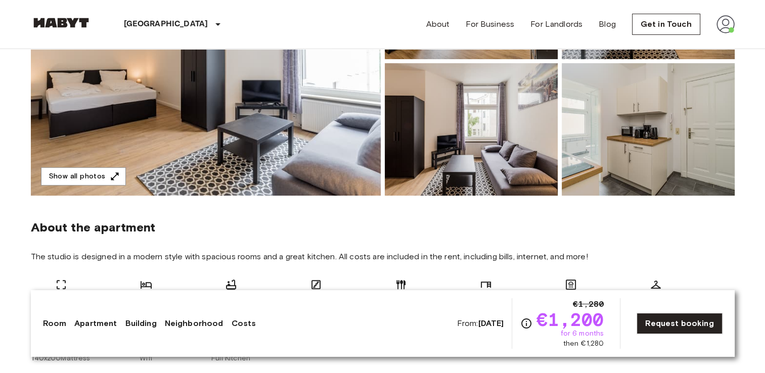
scroll to position [161, 0]
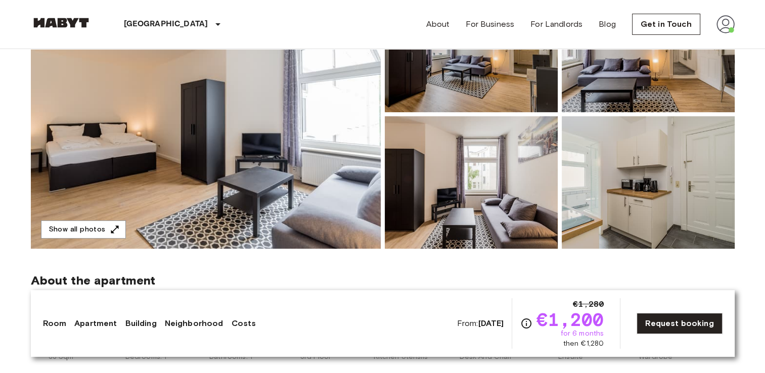
click at [466, 174] on img at bounding box center [471, 182] width 173 height 133
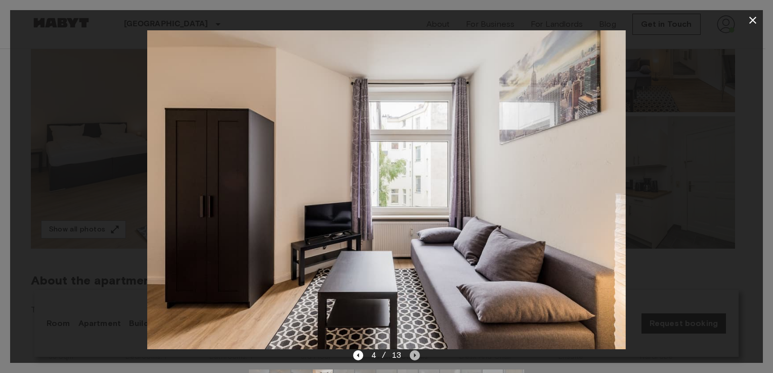
click at [416, 352] on icon "Next image" at bounding box center [415, 356] width 10 height 10
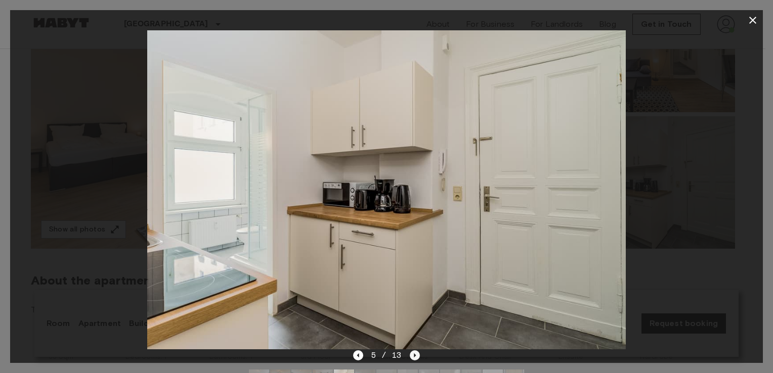
click at [416, 352] on icon "Next image" at bounding box center [415, 356] width 10 height 10
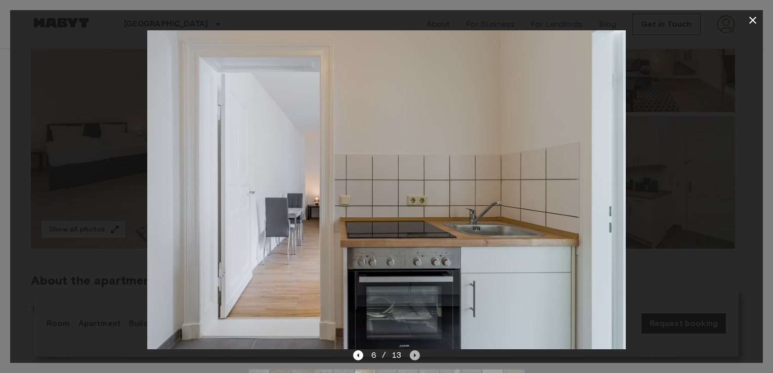
click at [416, 352] on icon "Next image" at bounding box center [415, 356] width 10 height 10
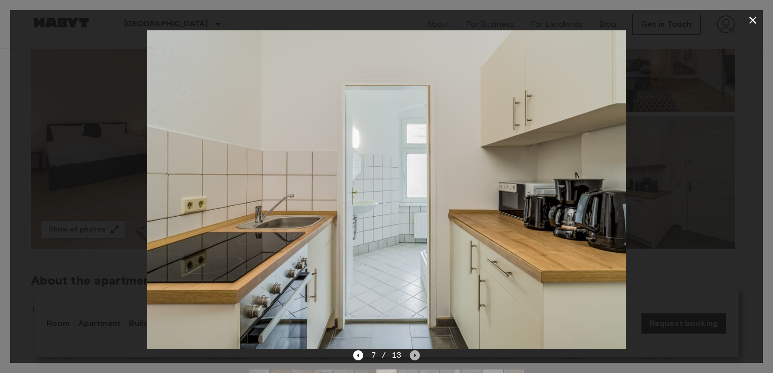
click at [416, 352] on icon "Next image" at bounding box center [415, 356] width 10 height 10
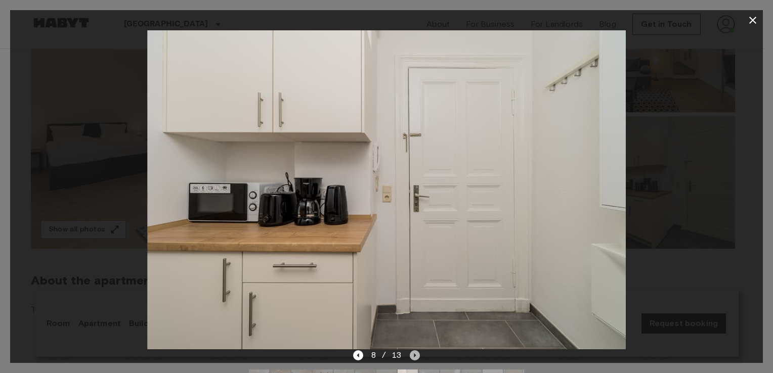
click at [416, 352] on icon "Next image" at bounding box center [415, 356] width 10 height 10
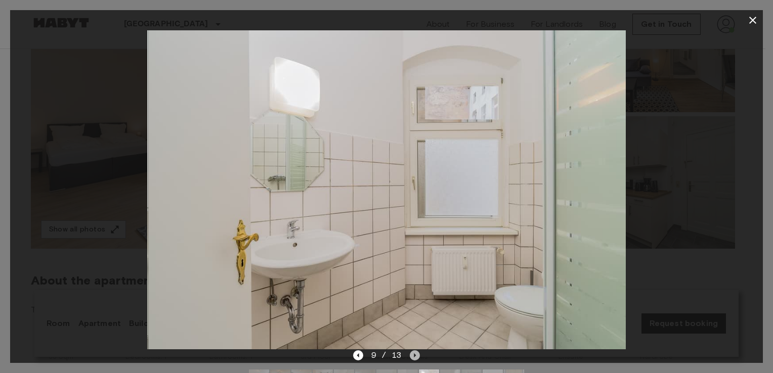
click at [416, 352] on icon "Next image" at bounding box center [415, 356] width 10 height 10
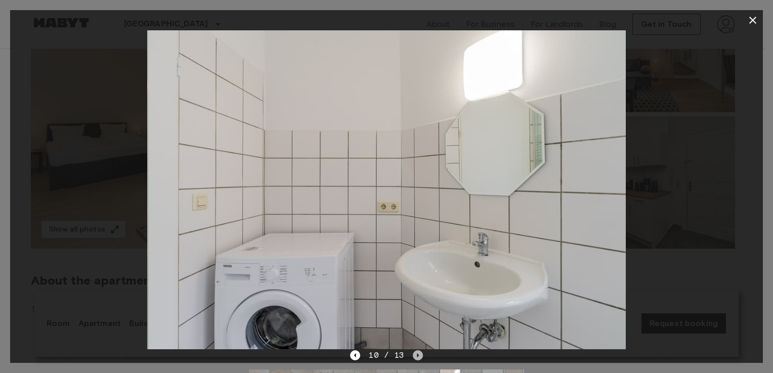
click at [416, 352] on icon "Next image" at bounding box center [418, 356] width 10 height 10
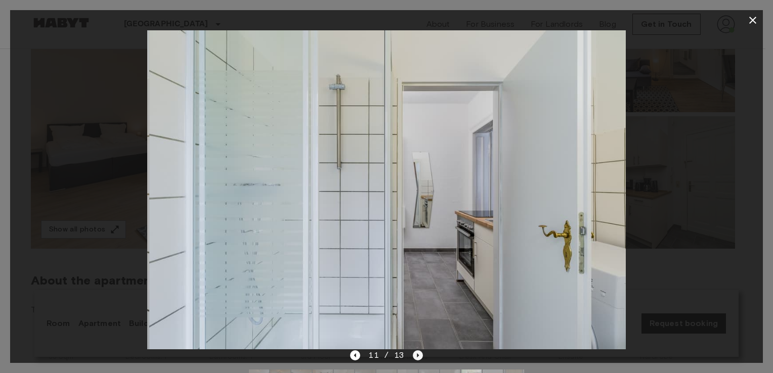
click at [416, 352] on icon "Next image" at bounding box center [418, 356] width 10 height 10
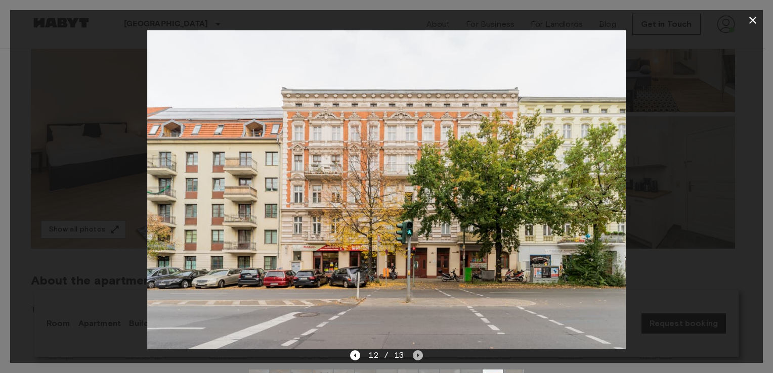
click at [416, 352] on icon "Next image" at bounding box center [418, 356] width 10 height 10
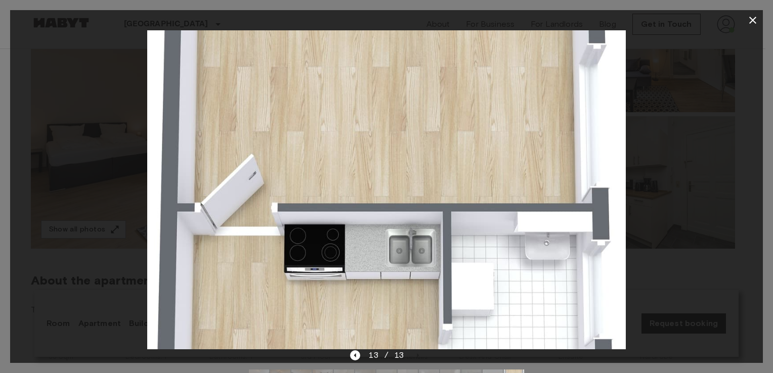
click at [755, 16] on icon "button" at bounding box center [753, 20] width 12 height 12
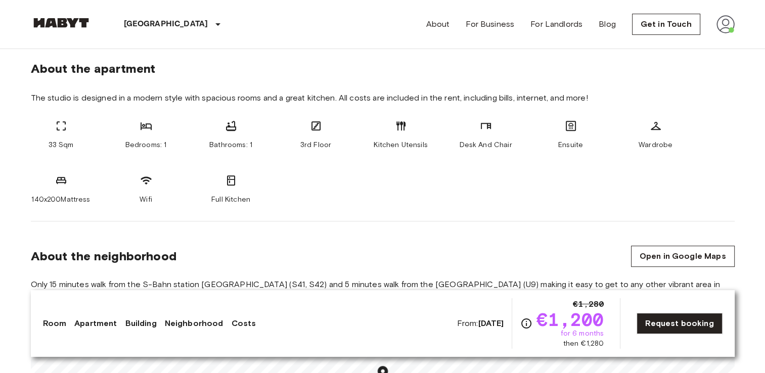
scroll to position [0, 0]
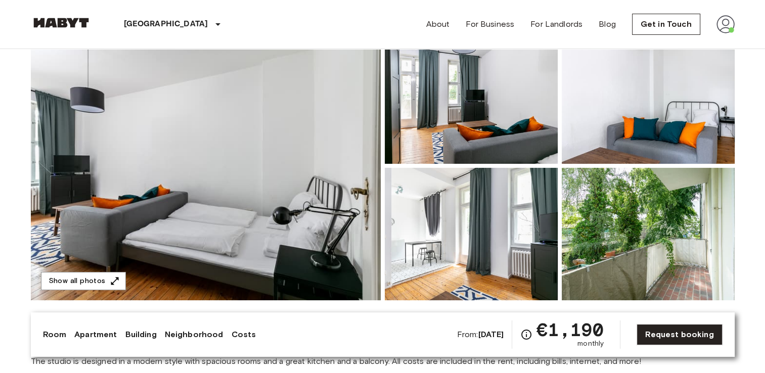
scroll to position [95, 0]
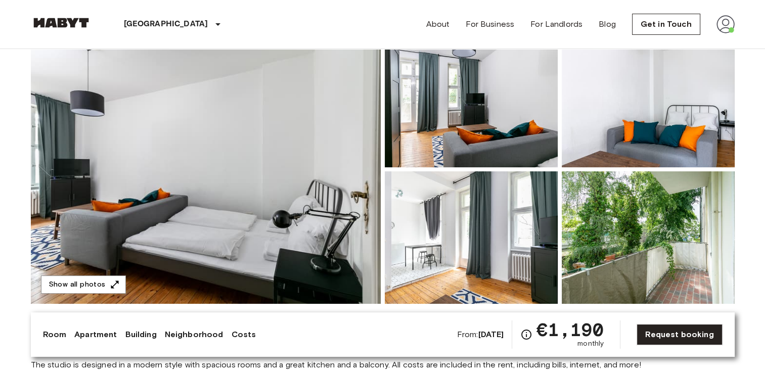
click at [248, 190] on img at bounding box center [206, 169] width 350 height 269
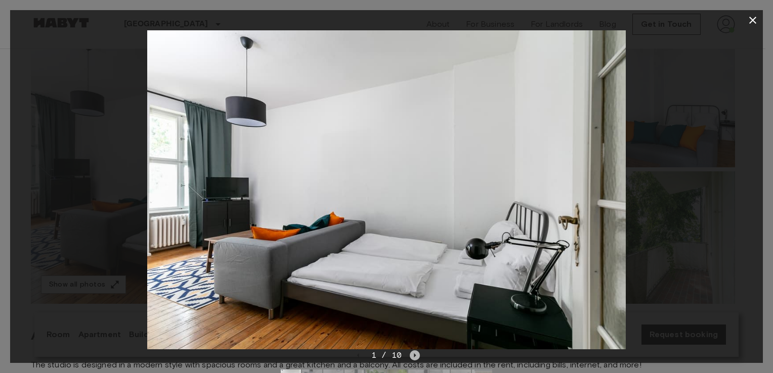
click at [411, 355] on icon "Next image" at bounding box center [415, 356] width 10 height 10
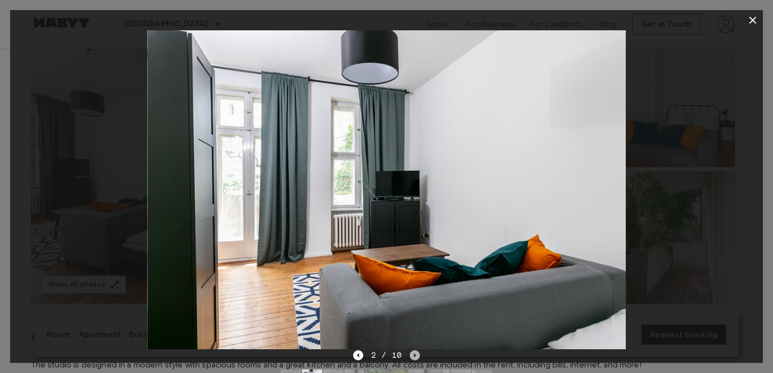
click at [411, 355] on icon "Next image" at bounding box center [415, 356] width 10 height 10
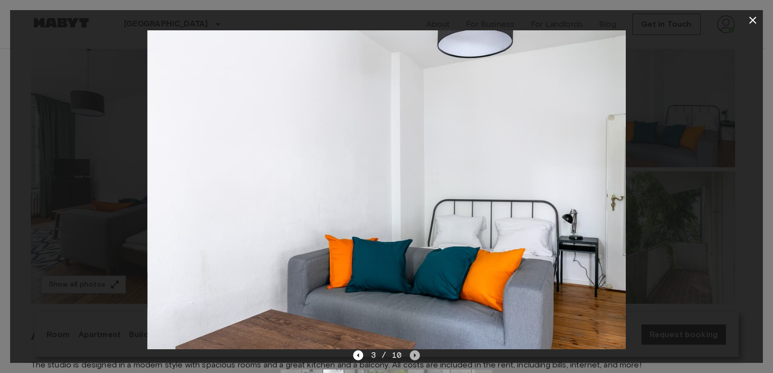
click at [411, 355] on icon "Next image" at bounding box center [415, 356] width 10 height 10
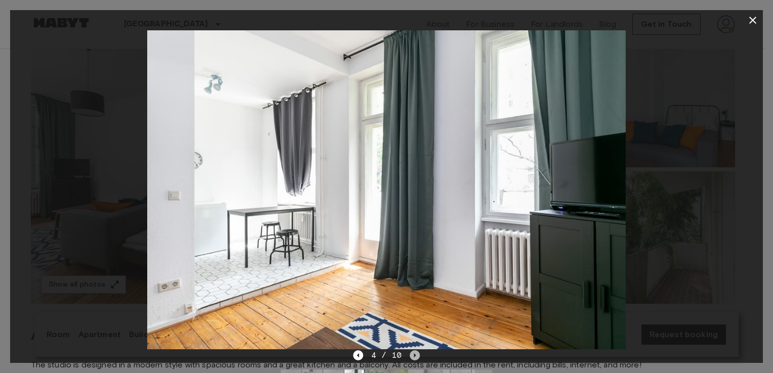
click at [411, 355] on icon "Next image" at bounding box center [415, 356] width 10 height 10
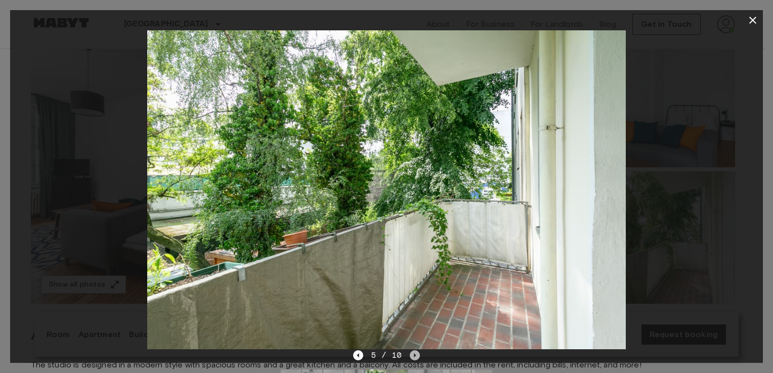
click at [411, 355] on icon "Next image" at bounding box center [415, 356] width 10 height 10
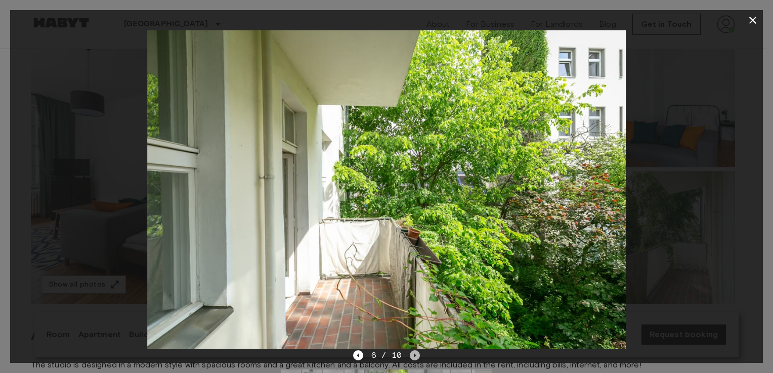
click at [411, 355] on icon "Next image" at bounding box center [415, 356] width 10 height 10
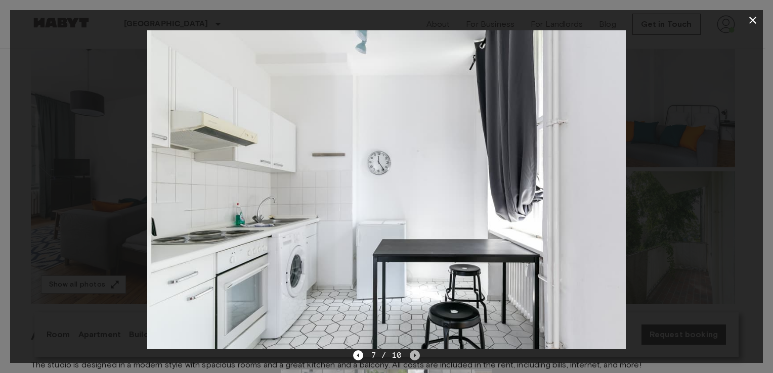
click at [411, 355] on icon "Next image" at bounding box center [415, 356] width 10 height 10
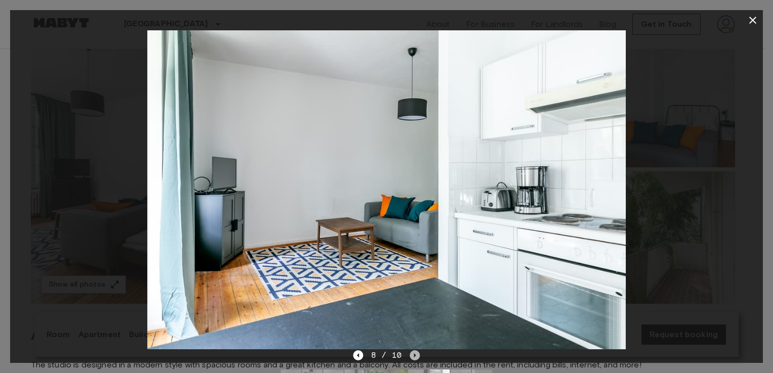
click at [411, 355] on icon "Next image" at bounding box center [415, 356] width 10 height 10
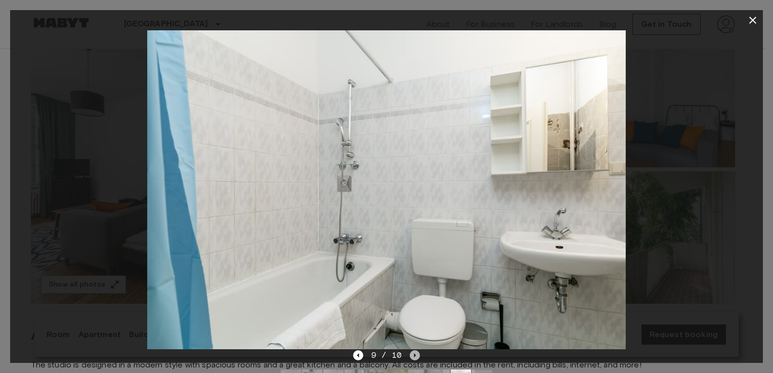
click at [411, 355] on icon "Next image" at bounding box center [415, 356] width 10 height 10
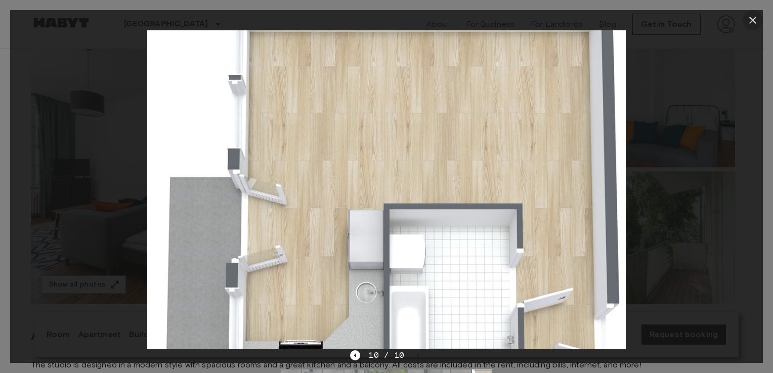
click at [753, 17] on icon "button" at bounding box center [753, 20] width 12 height 12
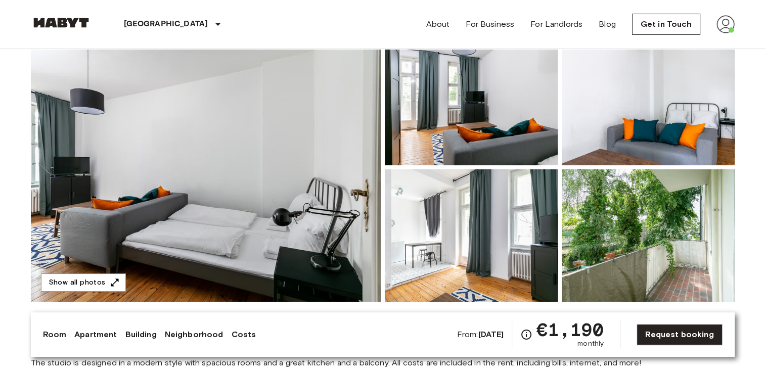
scroll to position [0, 0]
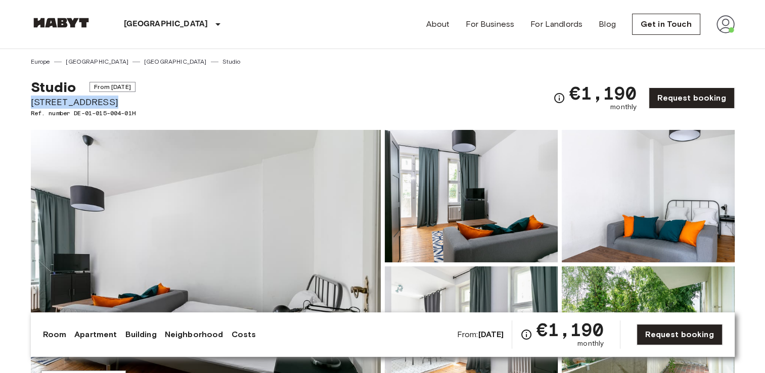
drag, startPoint x: 105, startPoint y: 101, endPoint x: 26, endPoint y: 105, distance: 79.5
copy span "[STREET_ADDRESS]"
